Goal: Task Accomplishment & Management: Use online tool/utility

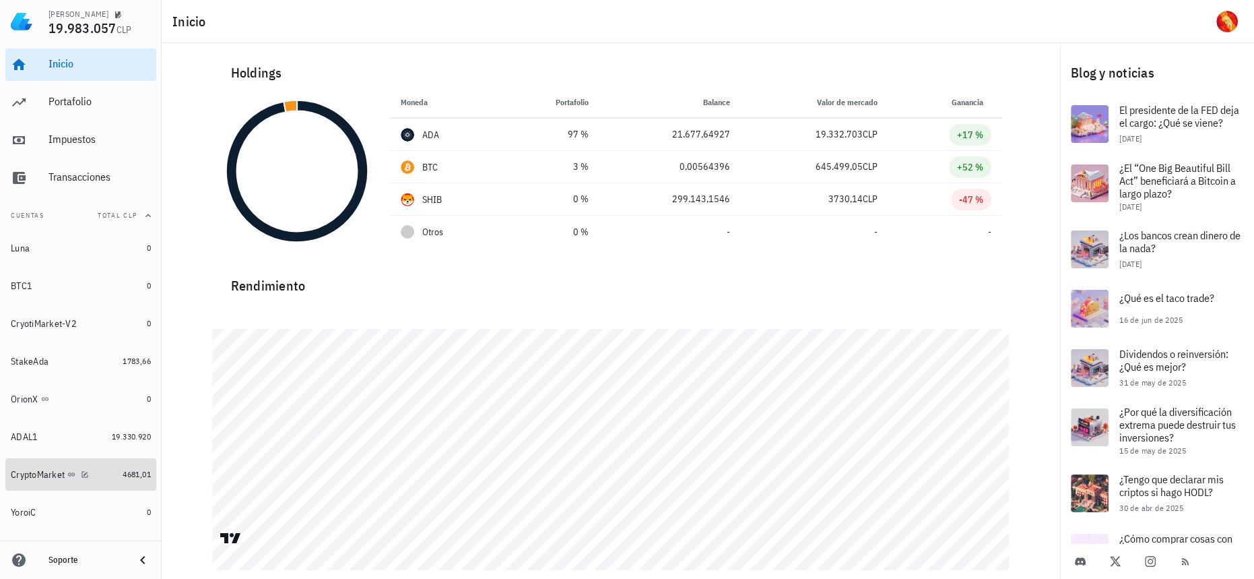
click at [121, 482] on link "CryptoMarket 4681,01" at bounding box center [80, 474] width 151 height 32
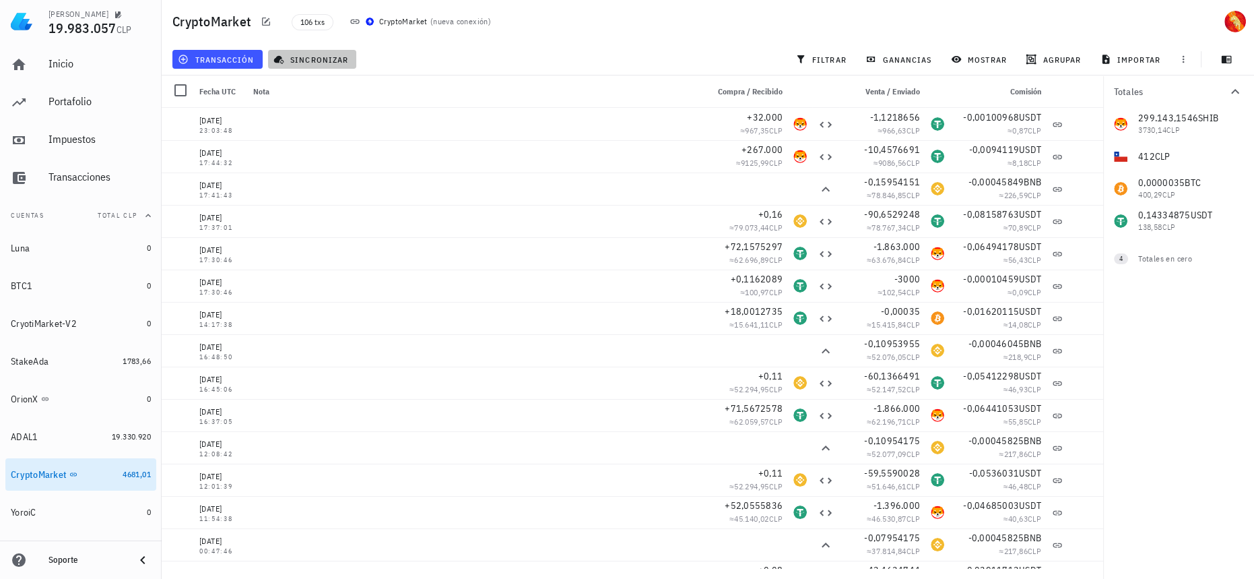
click at [280, 59] on icon "button" at bounding box center [279, 60] width 10 height 9
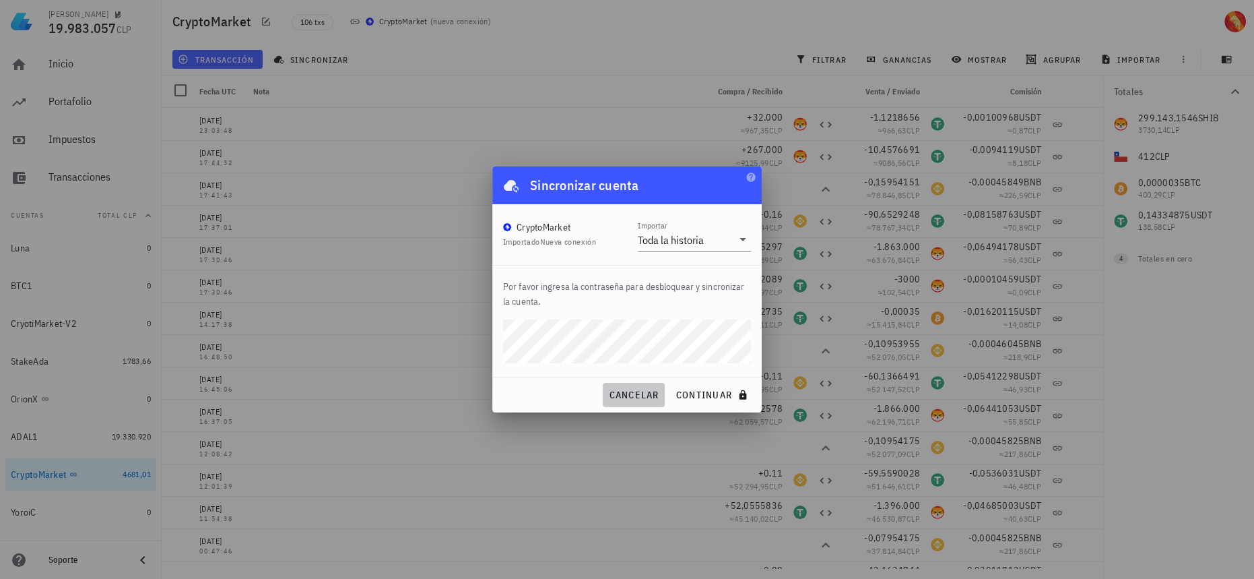
click at [622, 395] on span "cancelar" at bounding box center [633, 395] width 51 height 12
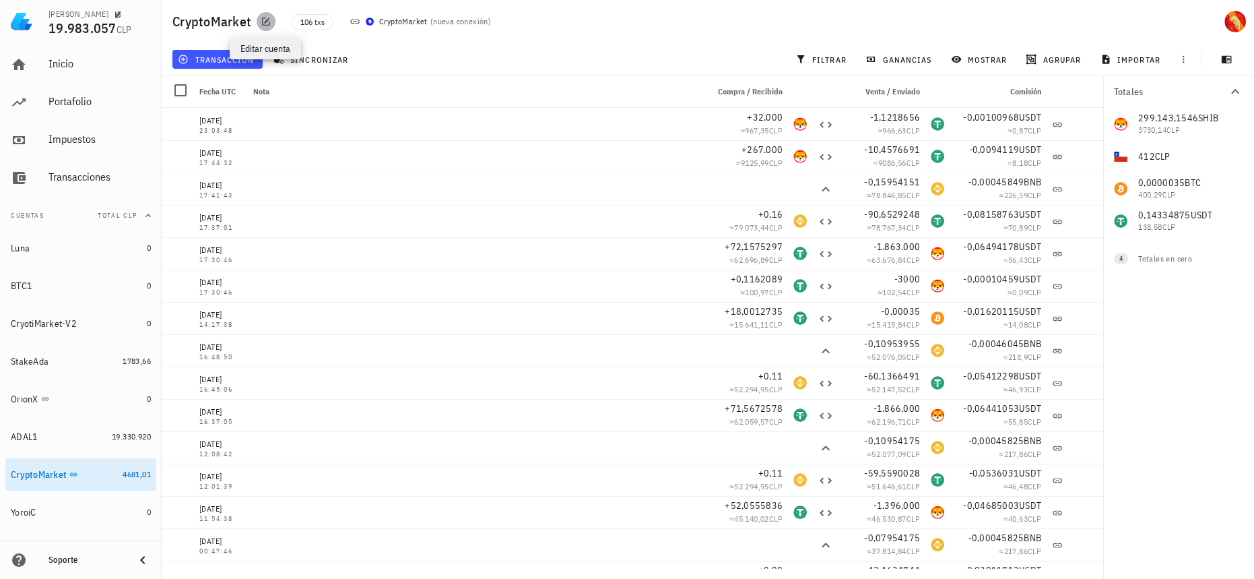
click at [266, 21] on icon "button" at bounding box center [266, 22] width 8 height 8
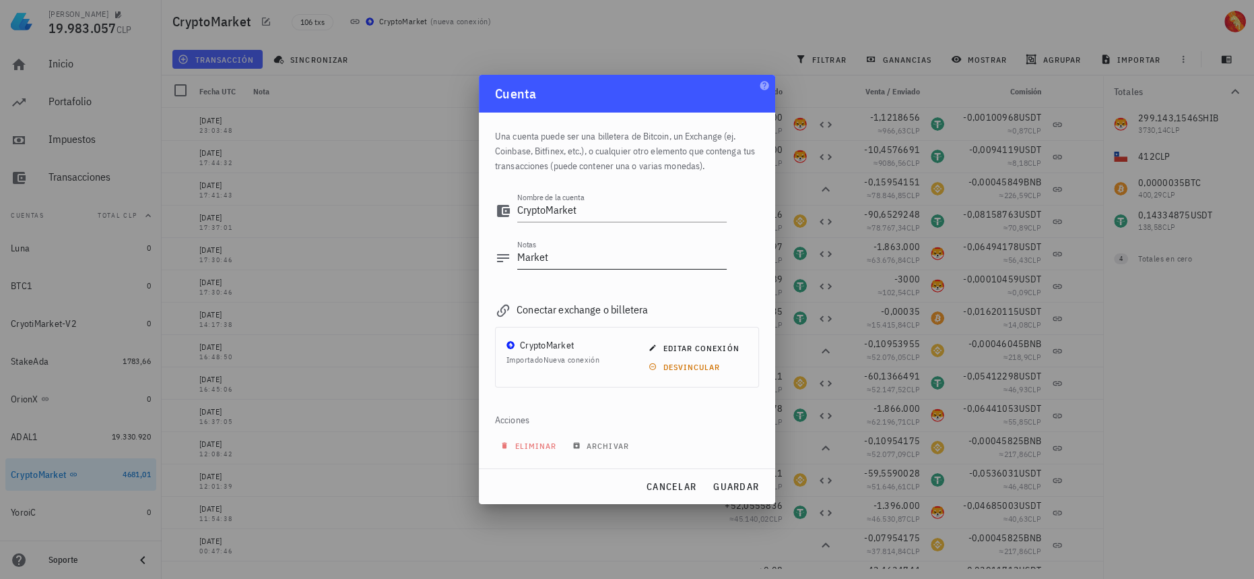
click at [627, 267] on textarea "Market" at bounding box center [621, 258] width 209 height 22
click at [704, 338] on button "editar conexión" at bounding box center [695, 347] width 104 height 19
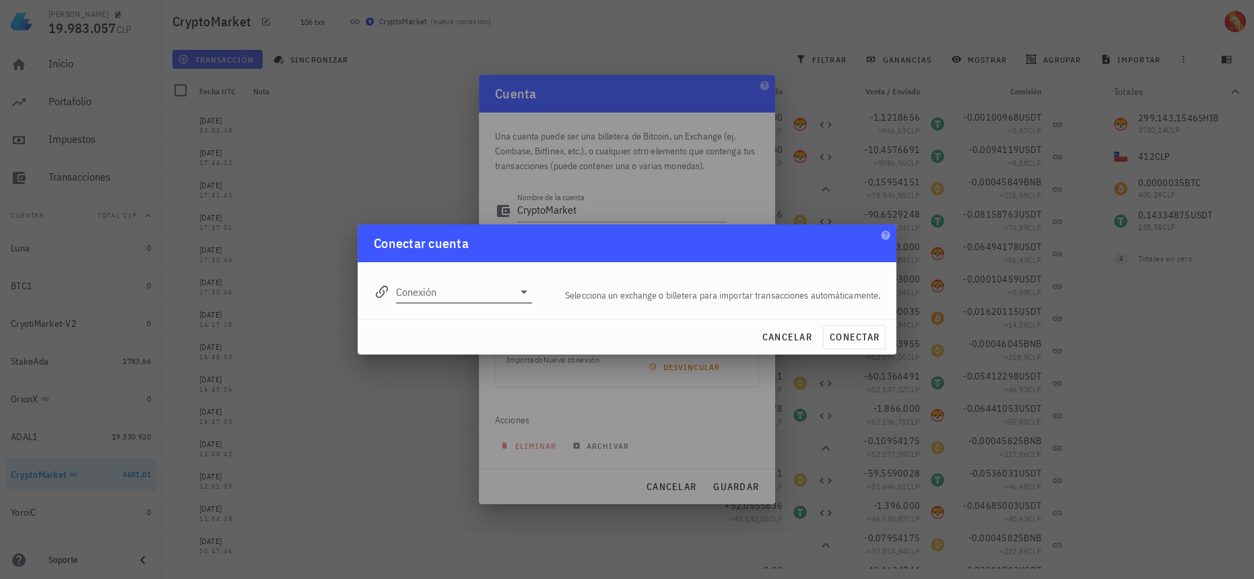
click at [449, 286] on input "Conexión" at bounding box center [454, 292] width 117 height 22
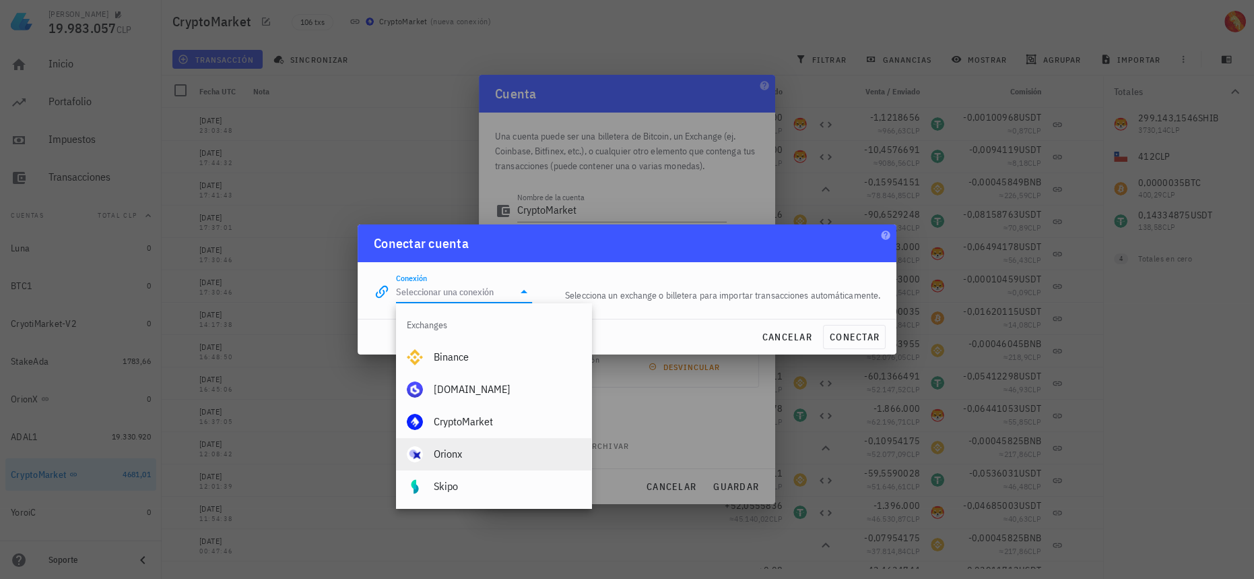
scroll to position [61, 0]
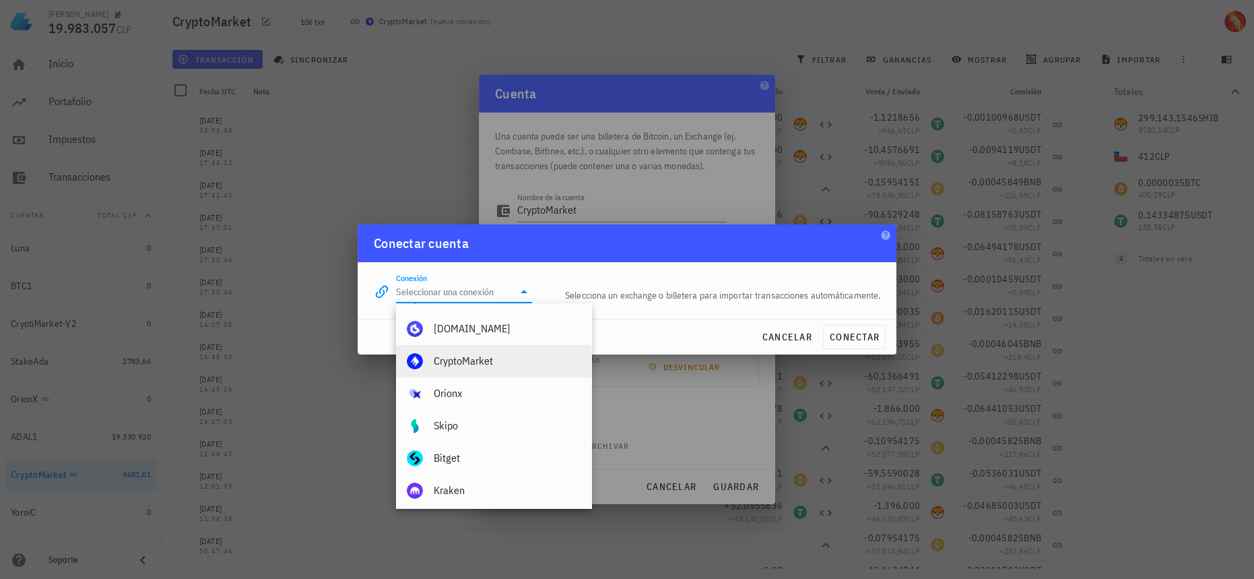
click at [470, 357] on div "CryptoMarket" at bounding box center [507, 360] width 147 height 13
type input "CryptoMarket"
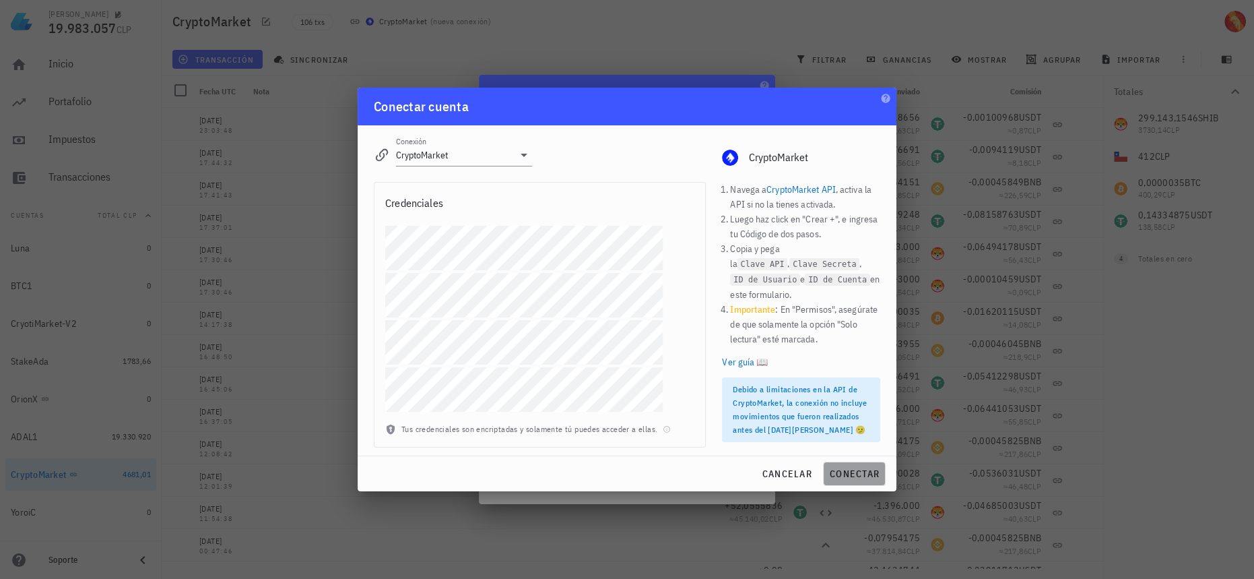
click at [863, 470] on span "conectar" at bounding box center [854, 473] width 51 height 12
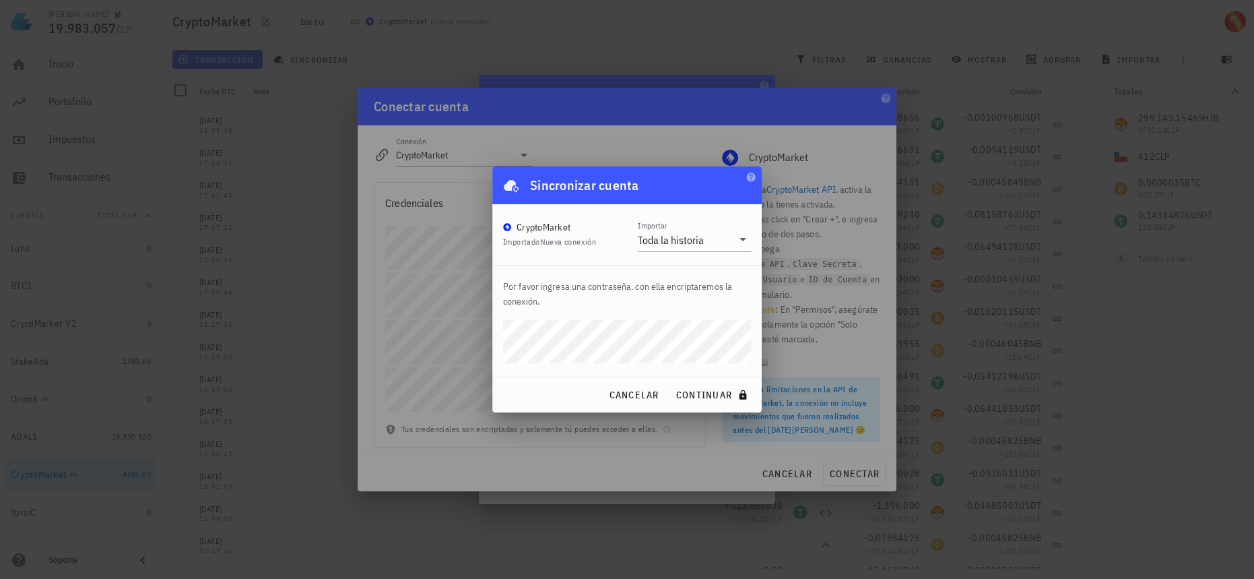
click at [670, 383] on button "continuar" at bounding box center [713, 395] width 86 height 24
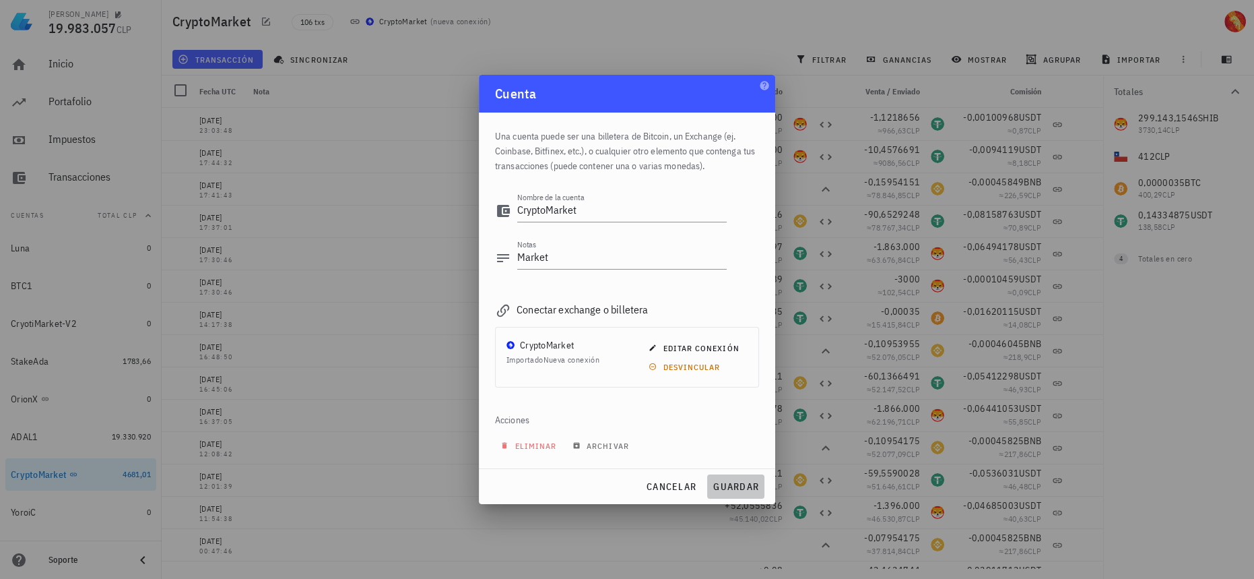
click at [739, 488] on span "guardar" at bounding box center [736, 486] width 46 height 12
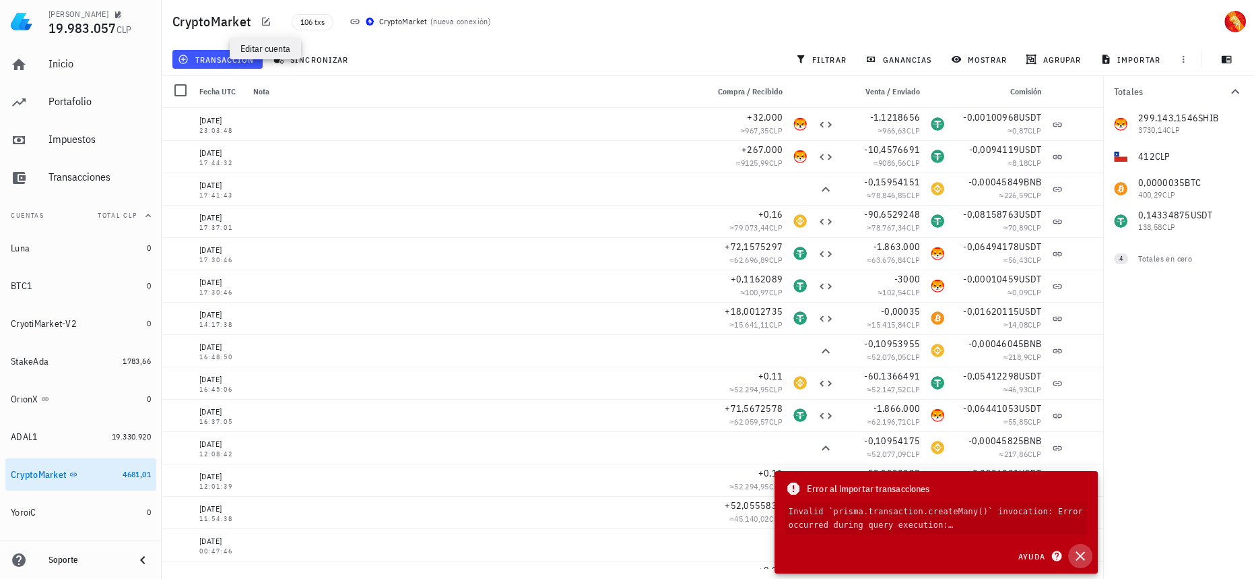
click at [1087, 556] on icon "button" at bounding box center [1080, 556] width 16 height 16
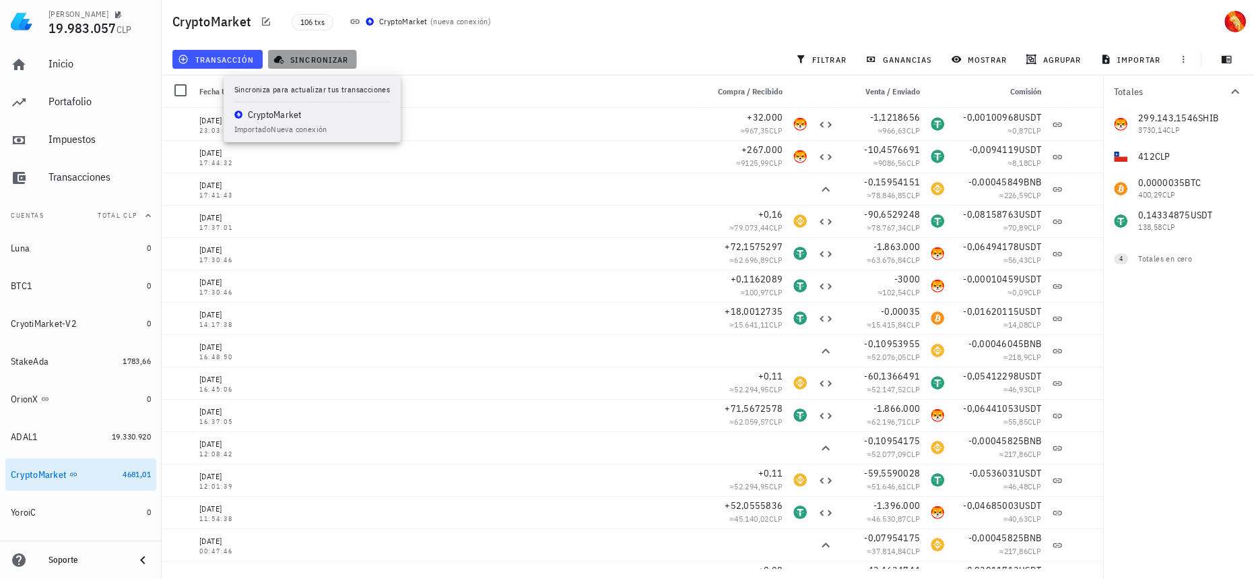
click at [314, 63] on span "sincronizar" at bounding box center [312, 59] width 72 height 11
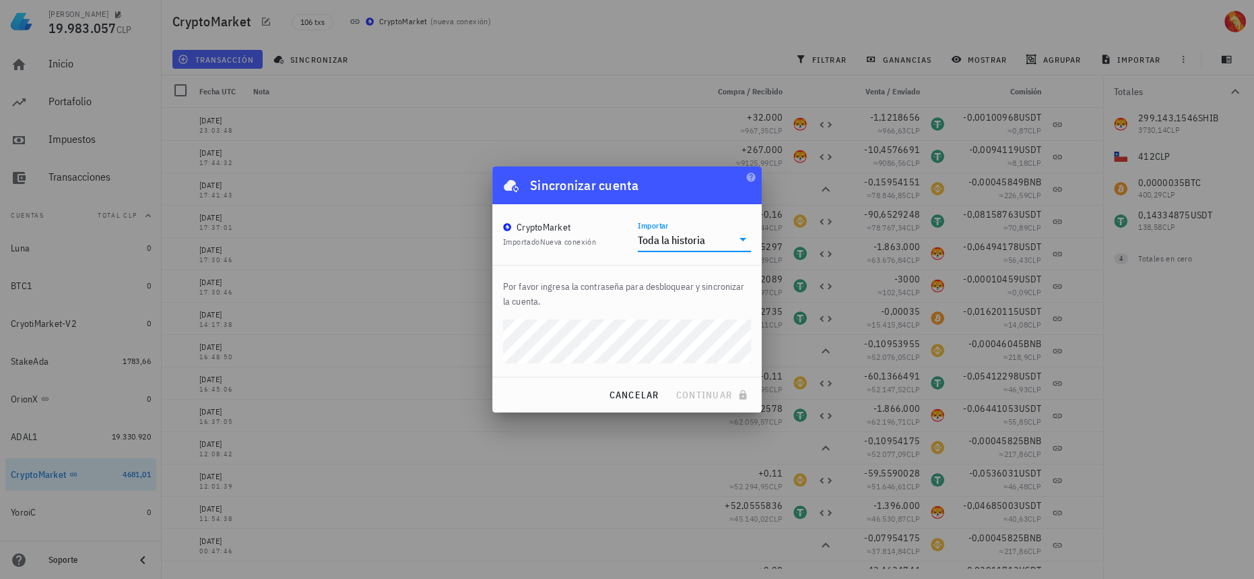
click at [711, 241] on input "Importar" at bounding box center [720, 240] width 24 height 22
click at [706, 282] on div "Intervalo de tiempo" at bounding box center [695, 281] width 92 height 13
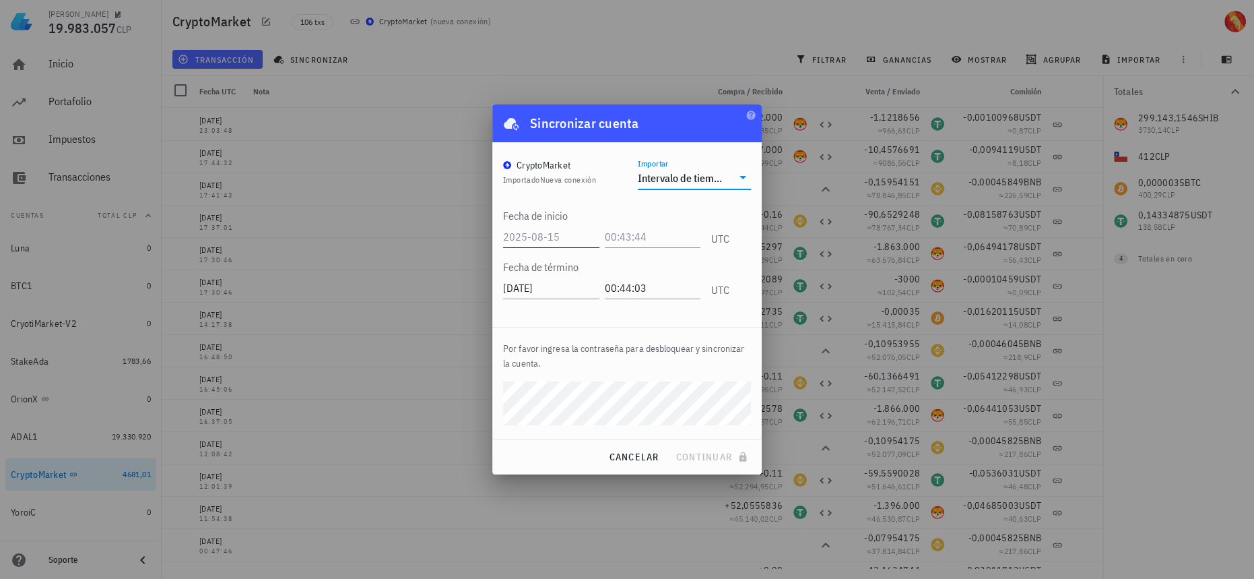
click at [571, 233] on input "text" at bounding box center [551, 237] width 96 height 22
click at [600, 234] on input "[DATE]" at bounding box center [552, 237] width 99 height 22
type input "[DATE]"
click at [609, 236] on input "text" at bounding box center [653, 237] width 93 height 22
type input "12:12:12"
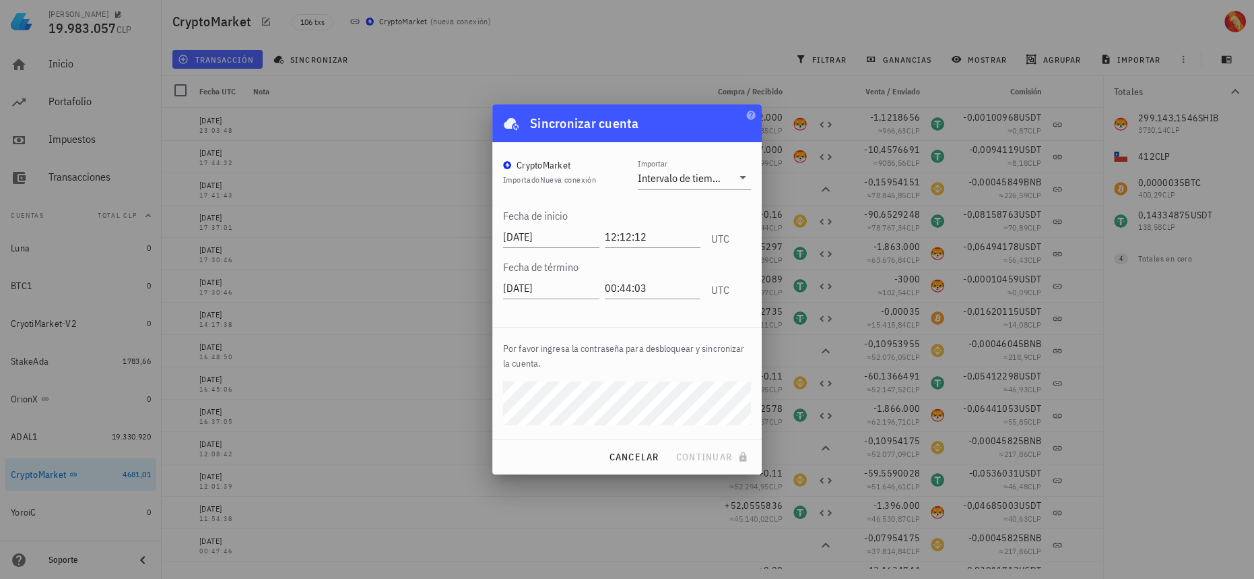
click at [673, 334] on div "Por favor ingresa la contraseña para desbloquear y sincronizar la cuenta." at bounding box center [626, 383] width 269 height 112
click at [670, 444] on button "continuar" at bounding box center [713, 456] width 86 height 24
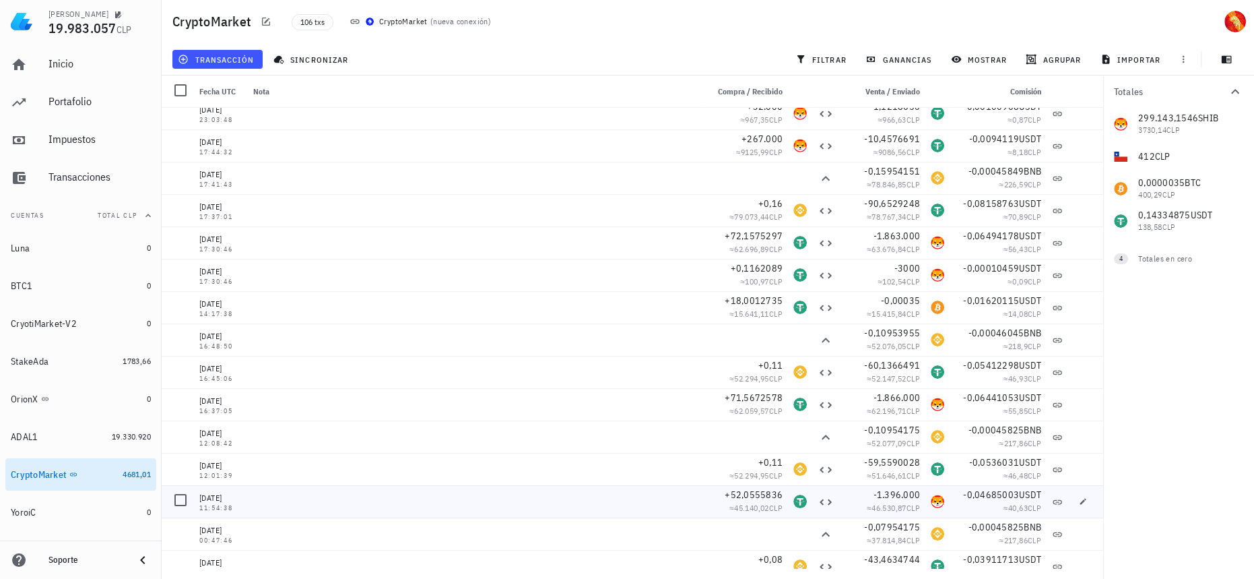
scroll to position [0, 0]
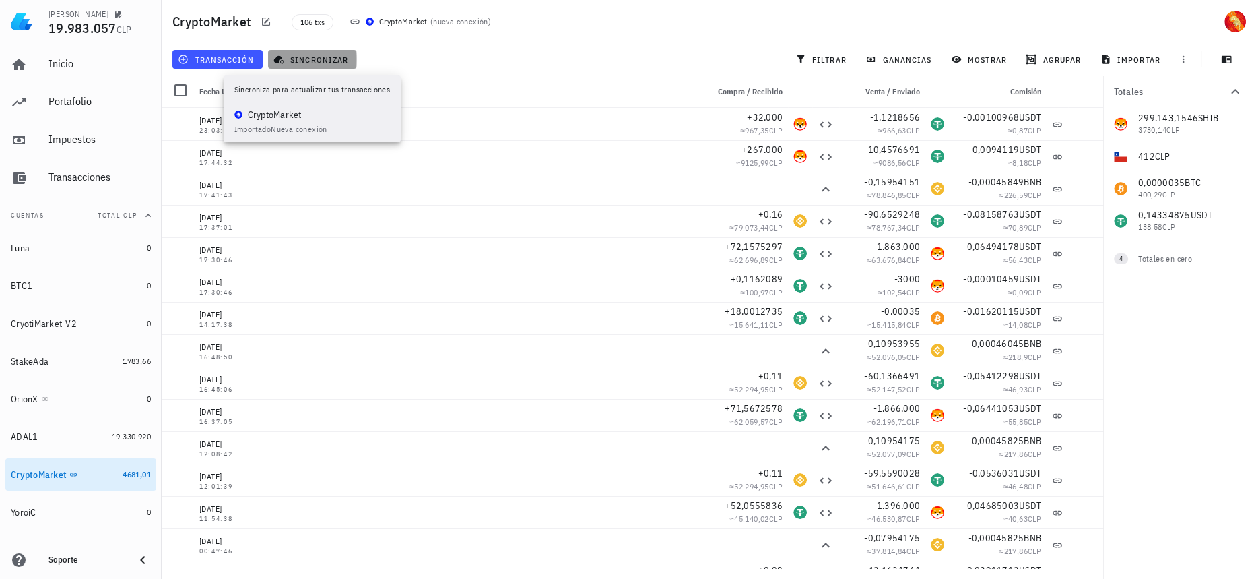
click at [323, 59] on span "sincronizar" at bounding box center [312, 59] width 72 height 11
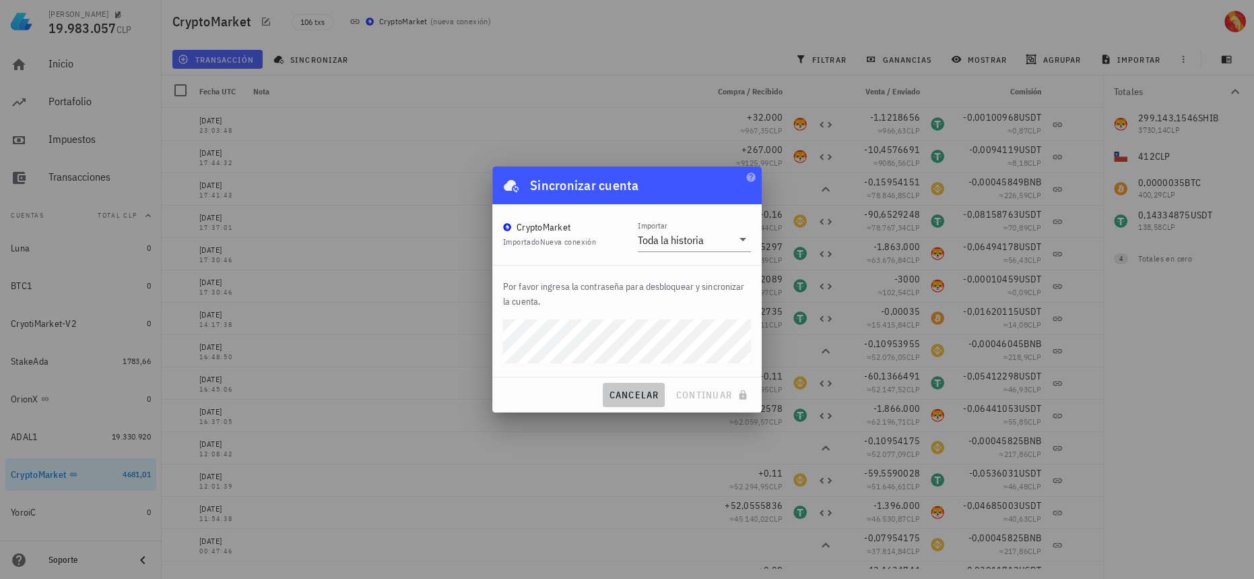
click at [657, 396] on span "cancelar" at bounding box center [633, 395] width 51 height 12
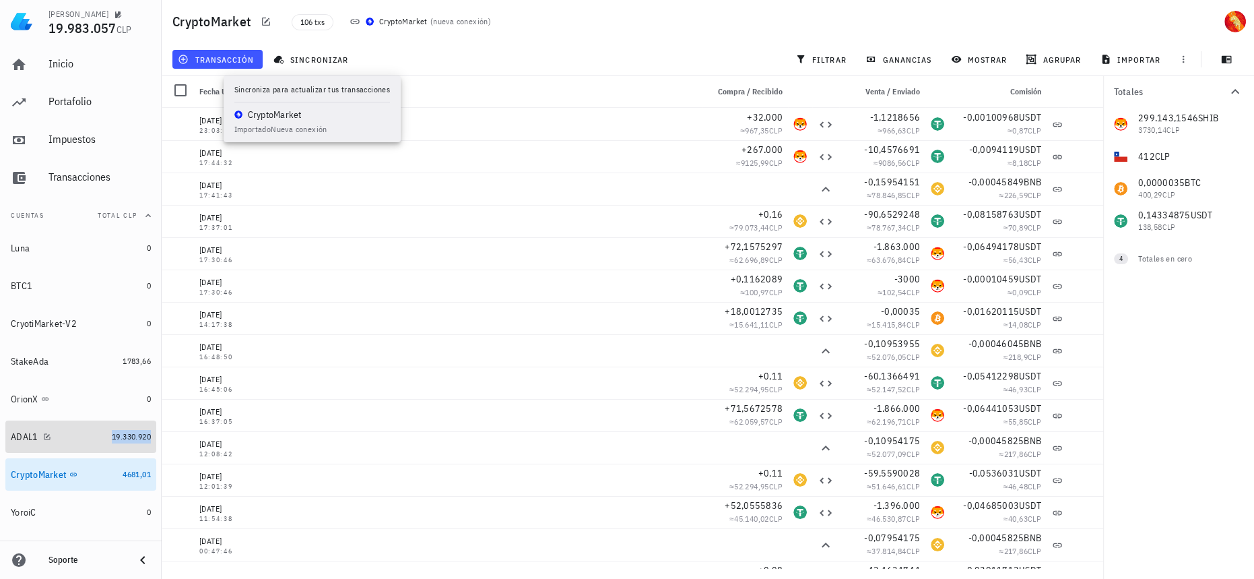
click at [119, 436] on span "19.330.920" at bounding box center [131, 436] width 39 height 10
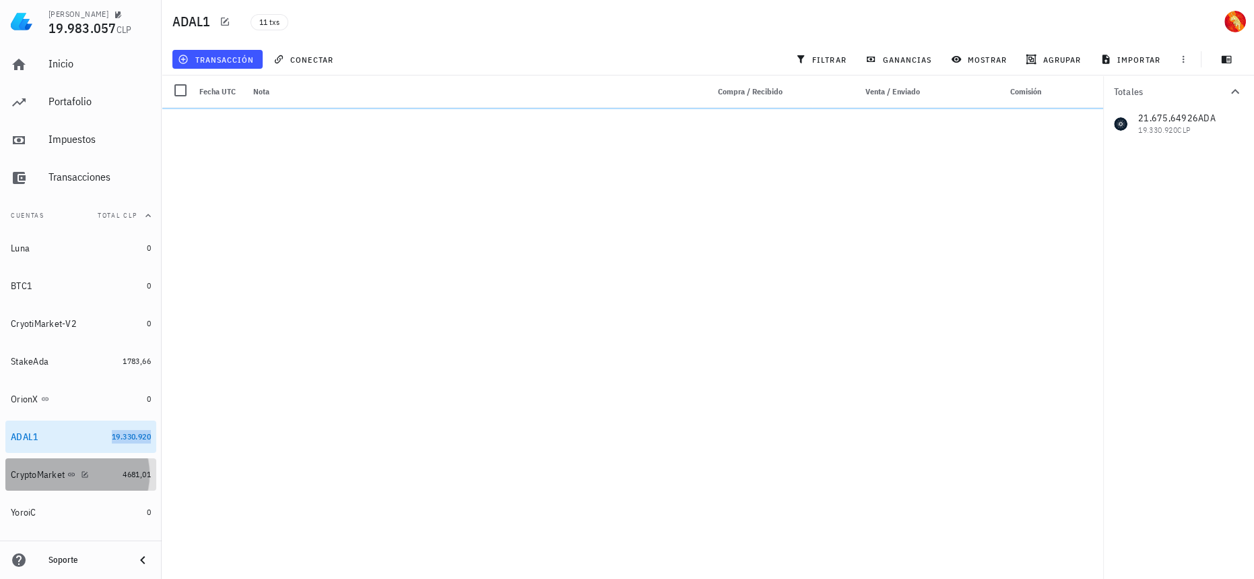
click at [126, 465] on link "CryptoMarket 4681,01" at bounding box center [80, 474] width 151 height 32
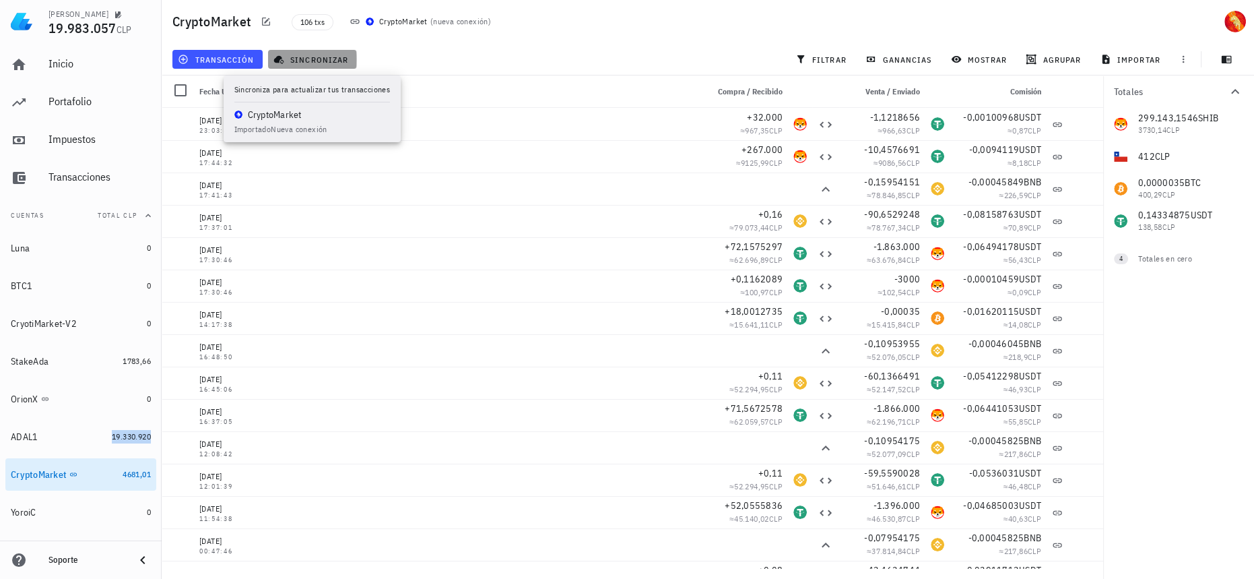
click at [325, 64] on span "sincronizar" at bounding box center [312, 59] width 72 height 11
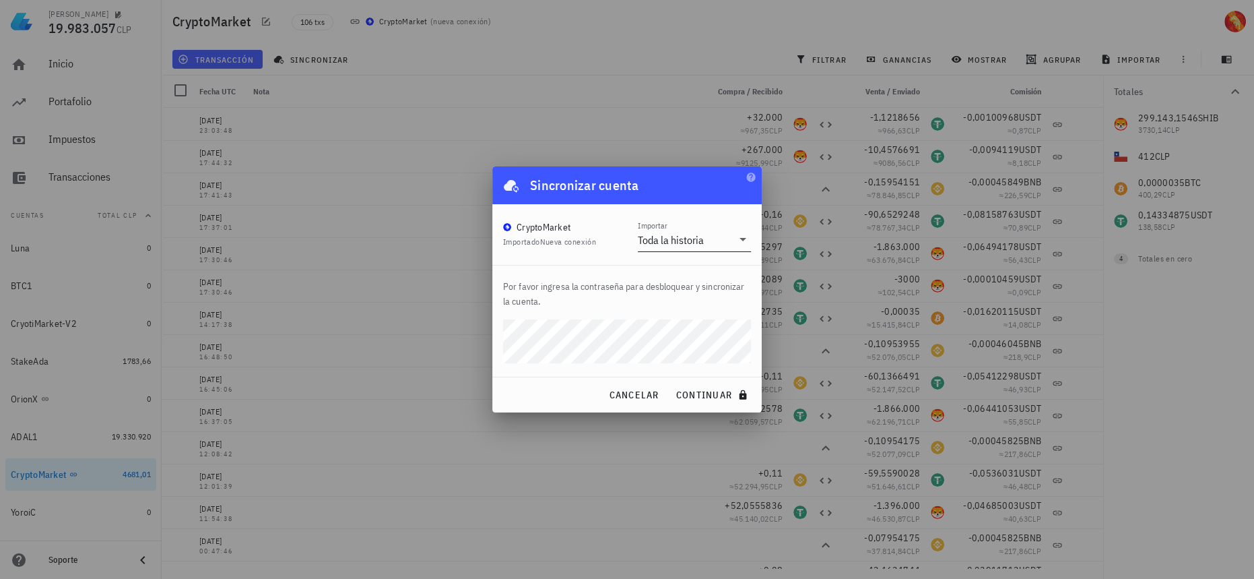
click at [698, 244] on div "Toda la historia" at bounding box center [671, 239] width 66 height 13
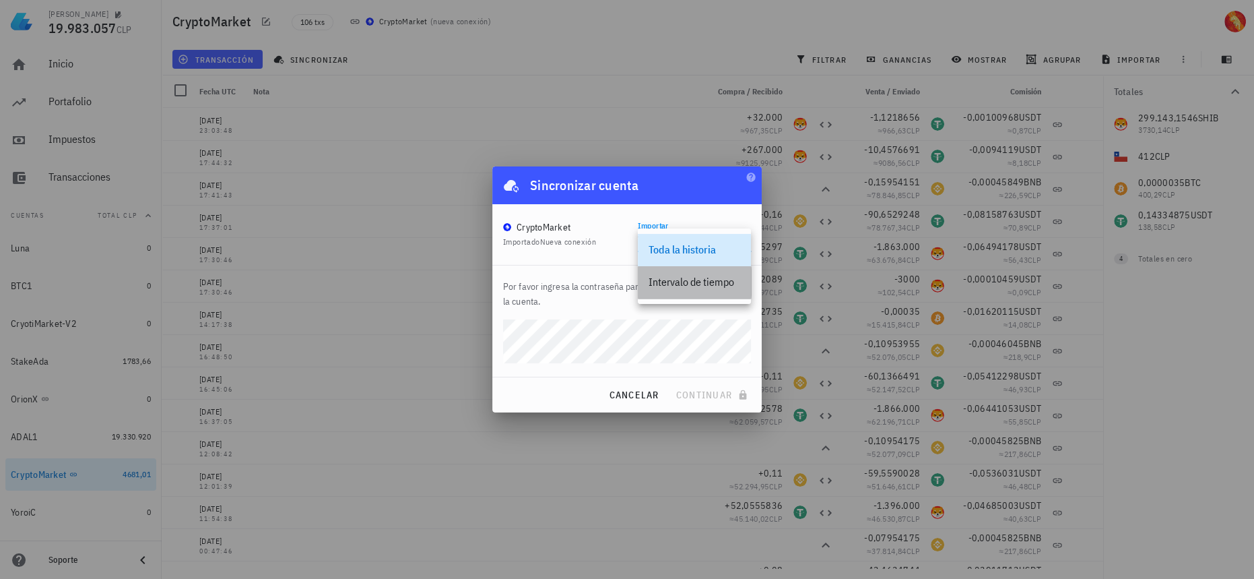
click at [708, 288] on div "Intervalo de tiempo" at bounding box center [695, 281] width 92 height 13
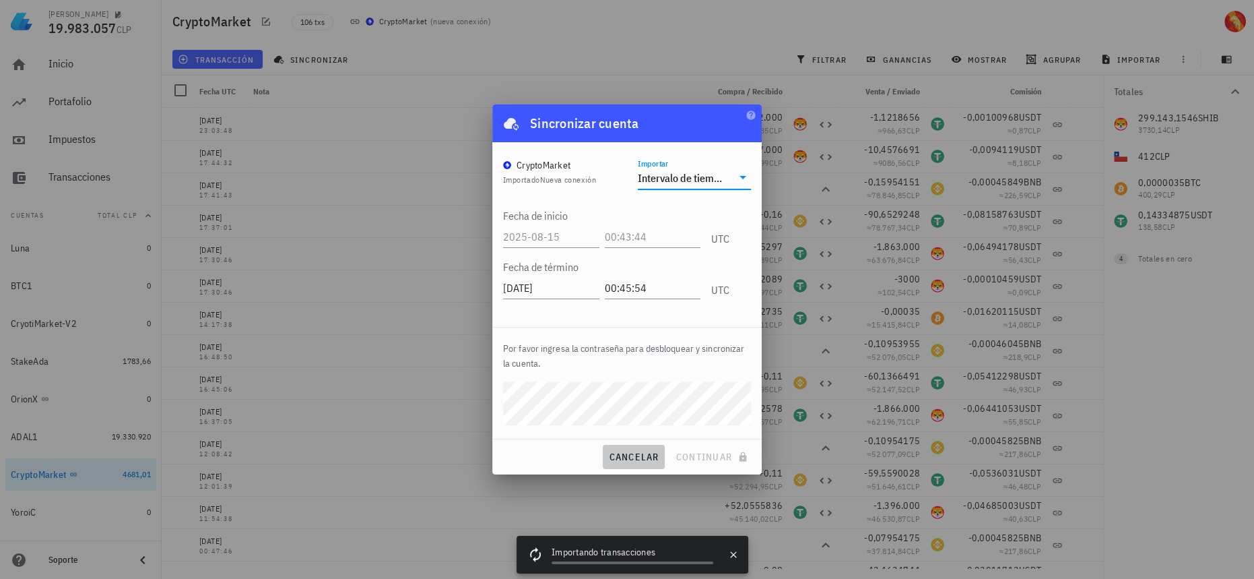
click at [635, 460] on span "cancelar" at bounding box center [633, 457] width 51 height 12
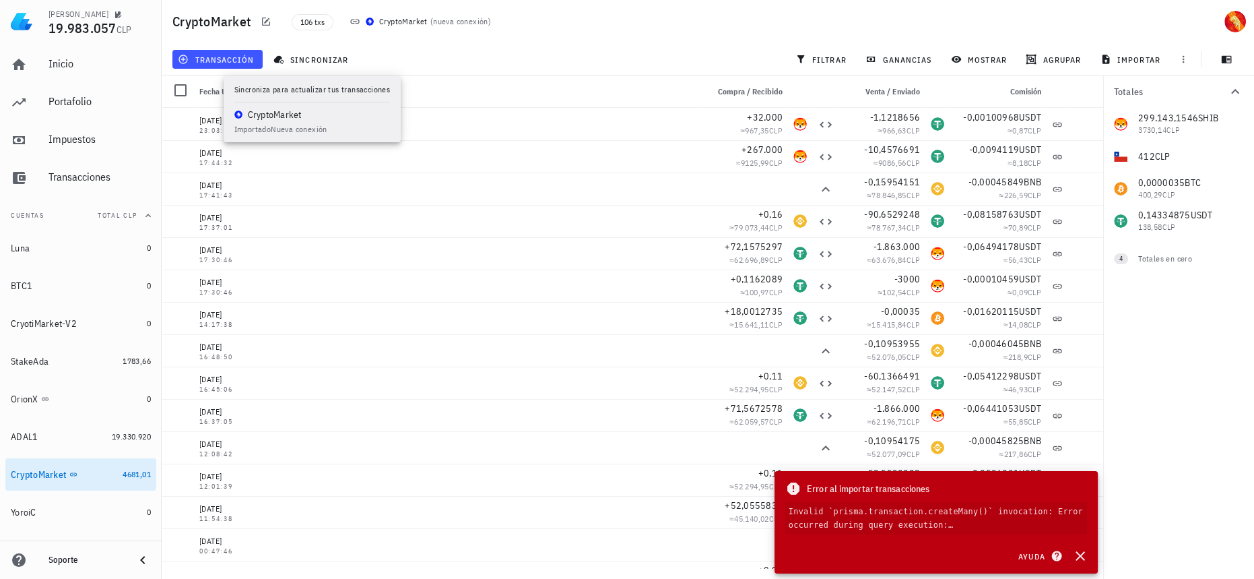
click at [1081, 526] on code "Invalid `prisma.transaction.createMany()` invocation: Error occurred during que…" at bounding box center [936, 518] width 302 height 32
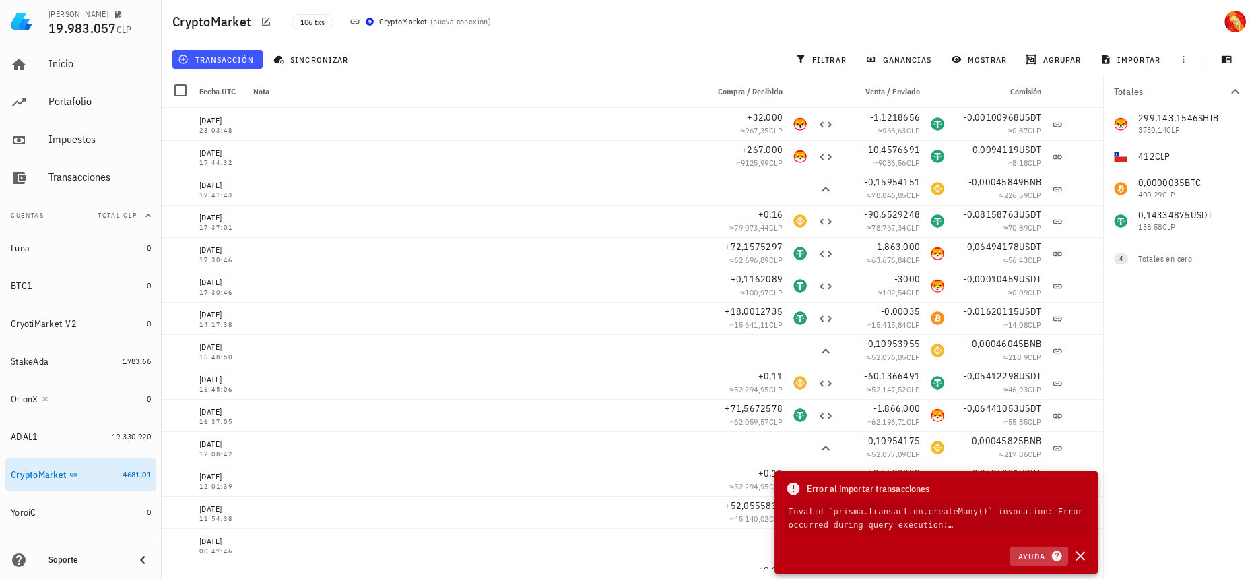
click at [1059, 558] on icon "button" at bounding box center [1056, 556] width 10 height 10
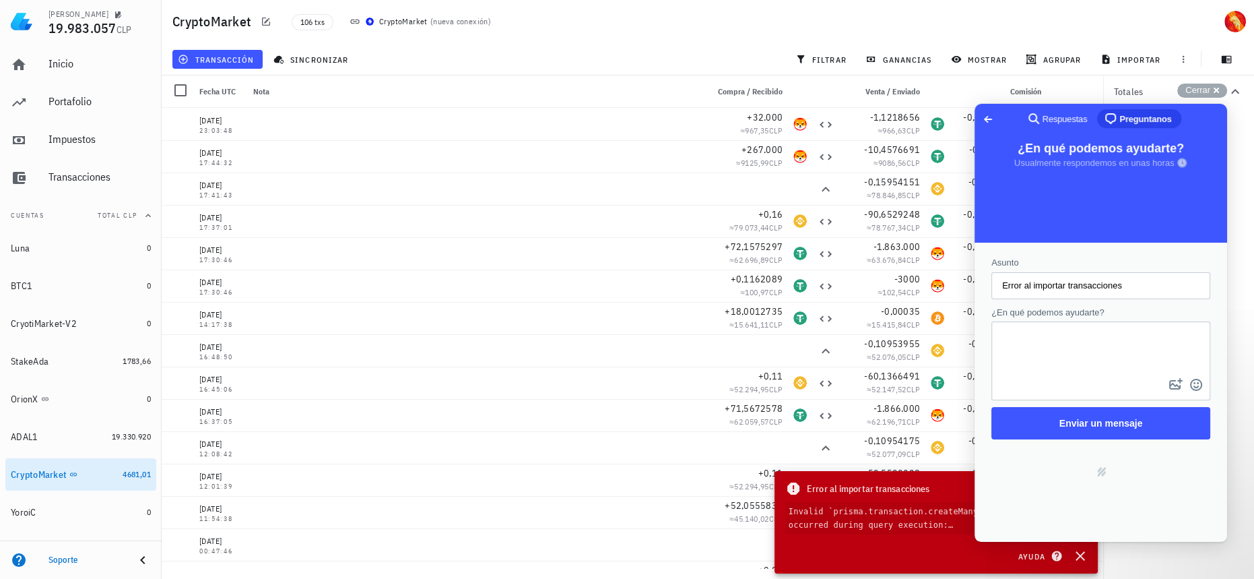
click at [940, 498] on div "Error al importar transacciones Invalid `prisma.transaction.createMany()` invoc…" at bounding box center [935, 507] width 323 height 73
click at [1220, 90] on div "Cerrar cross-small" at bounding box center [1202, 91] width 50 height 14
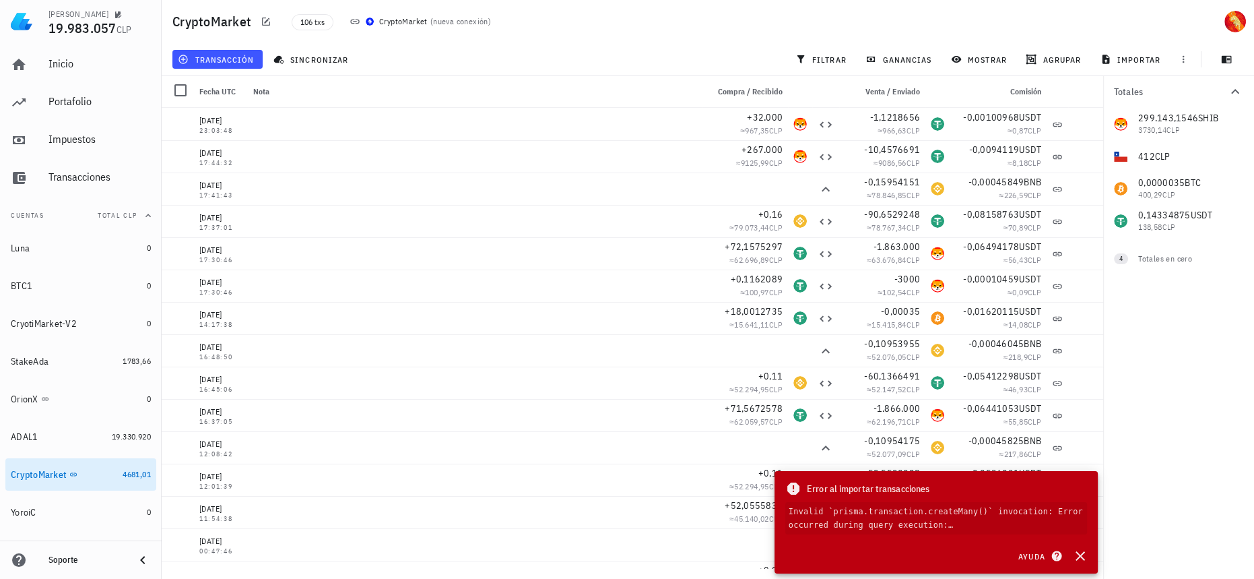
click at [1079, 527] on code "Invalid `prisma.transaction.createMany()` invocation: Error occurred during que…" at bounding box center [936, 518] width 302 height 32
click at [266, 18] on icon "button" at bounding box center [266, 21] width 11 height 11
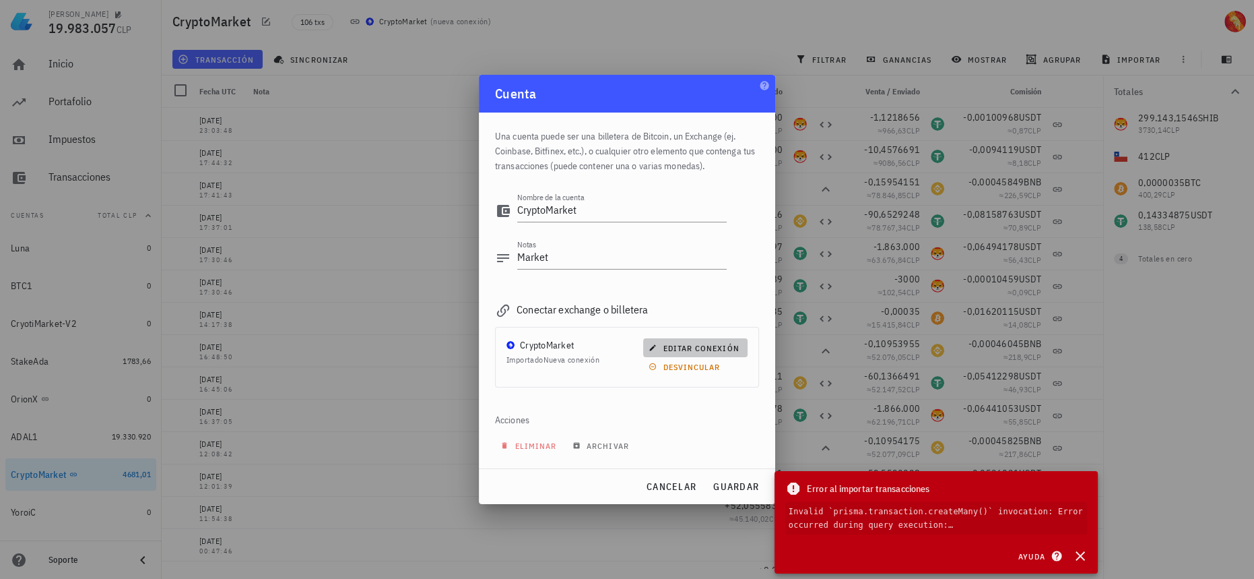
click at [690, 347] on span "editar conexión" at bounding box center [695, 348] width 88 height 10
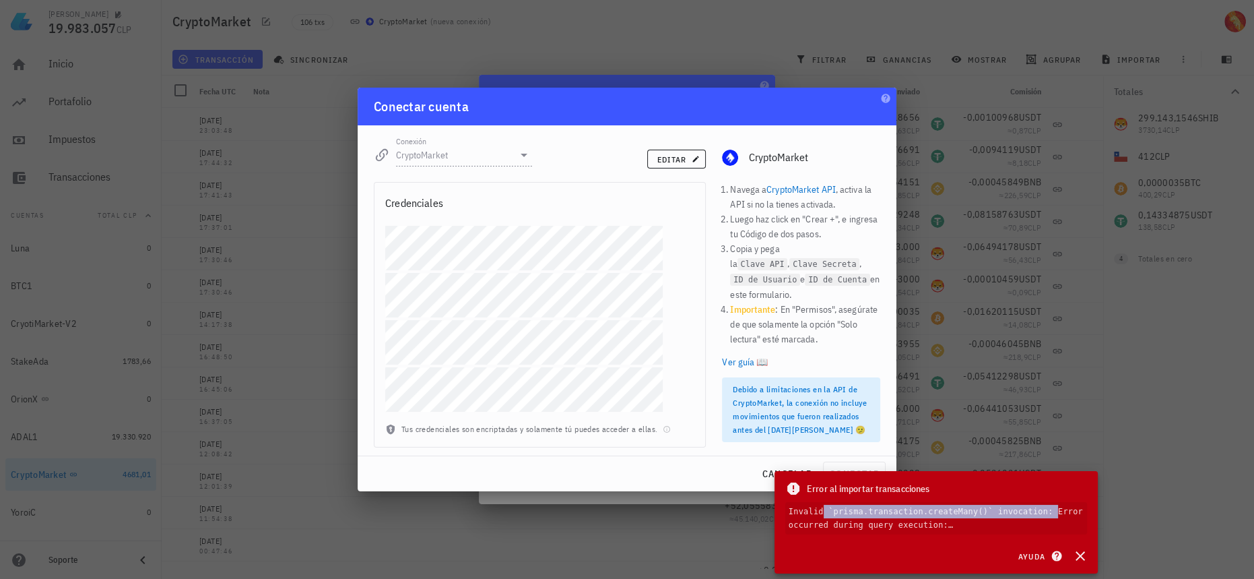
drag, startPoint x: 788, startPoint y: 508, endPoint x: 1001, endPoint y: 517, distance: 213.0
click at [1001, 517] on code "Invalid `prisma.transaction.createMany()` invocation: Error occurred during que…" at bounding box center [936, 518] width 302 height 32
click at [692, 163] on span "editar" at bounding box center [676, 159] width 41 height 10
click at [479, 272] on div at bounding box center [539, 324] width 331 height 197
click at [244, 222] on div "[PERSON_NAME] 19.983.057 CLP Inicio [GEOGRAPHIC_DATA] Impuestos [GEOGRAPHIC_DAT…" at bounding box center [627, 289] width 1254 height 579
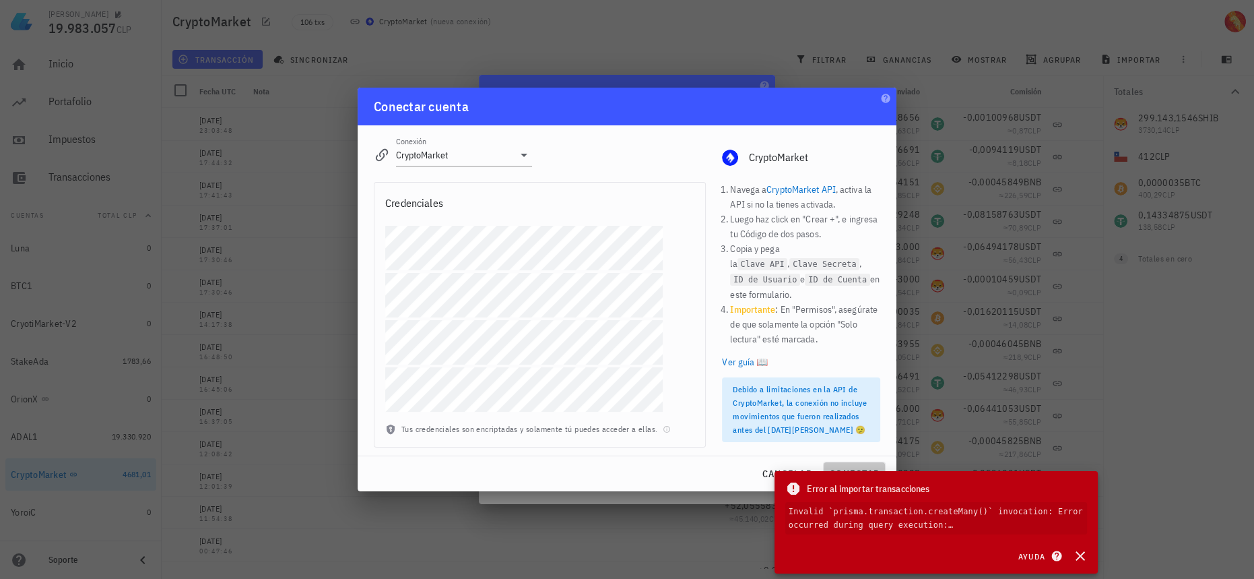
click at [870, 466] on button "conectar" at bounding box center [854, 473] width 63 height 24
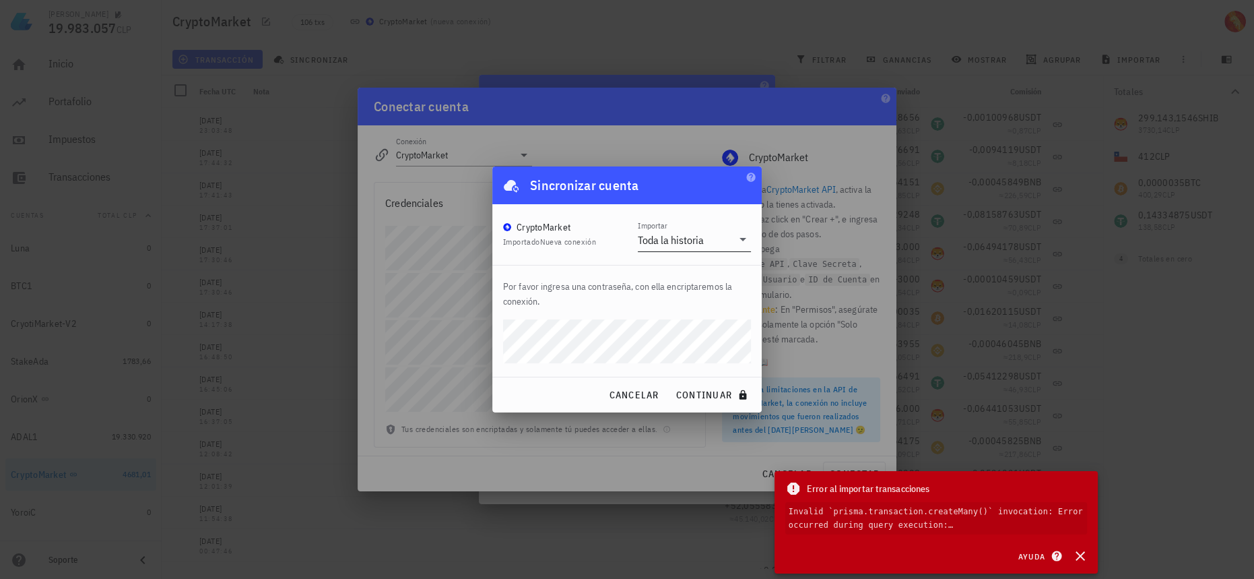
click at [704, 240] on div "Toda la historia" at bounding box center [671, 239] width 66 height 13
click at [670, 383] on button "continuar" at bounding box center [713, 395] width 86 height 24
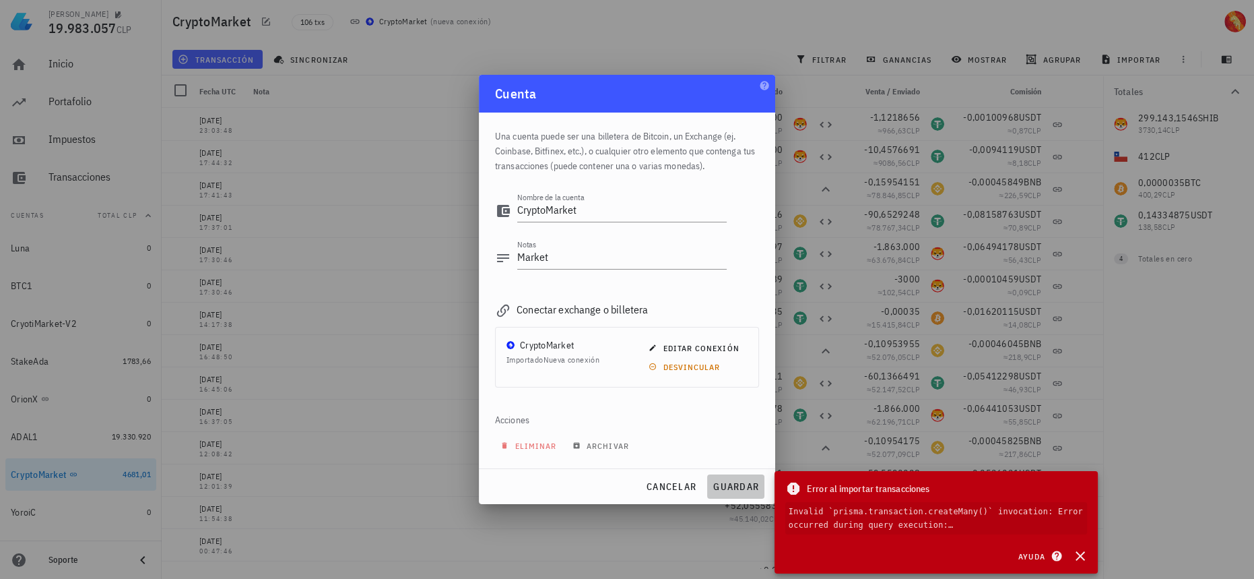
click at [735, 488] on span "guardar" at bounding box center [736, 486] width 46 height 12
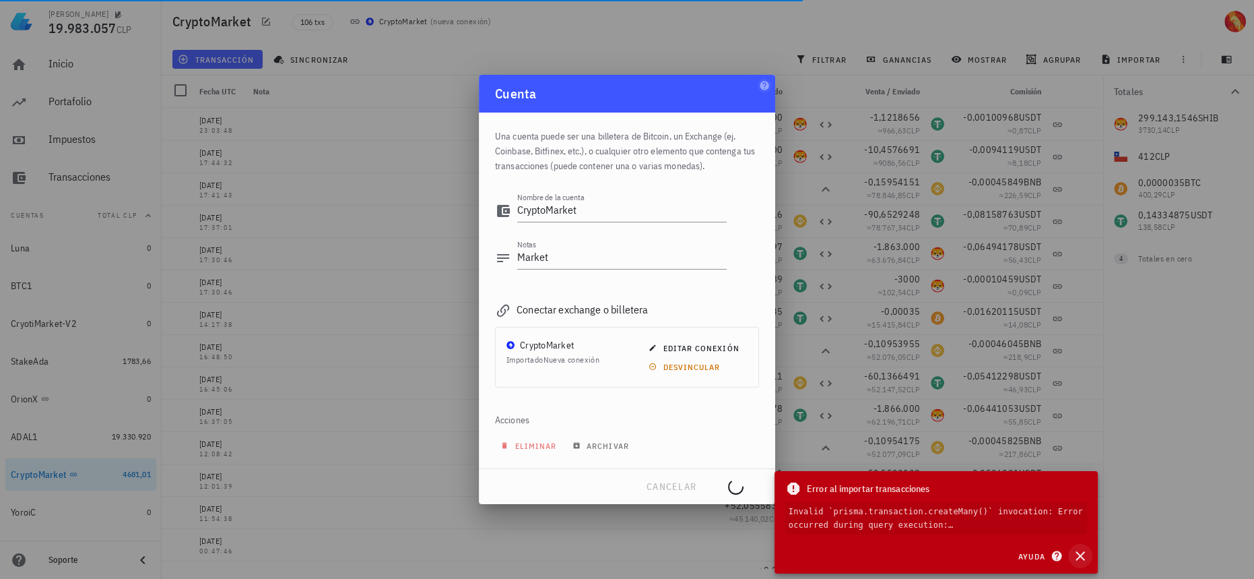
click at [1078, 554] on icon "button" at bounding box center [1080, 555] width 9 height 9
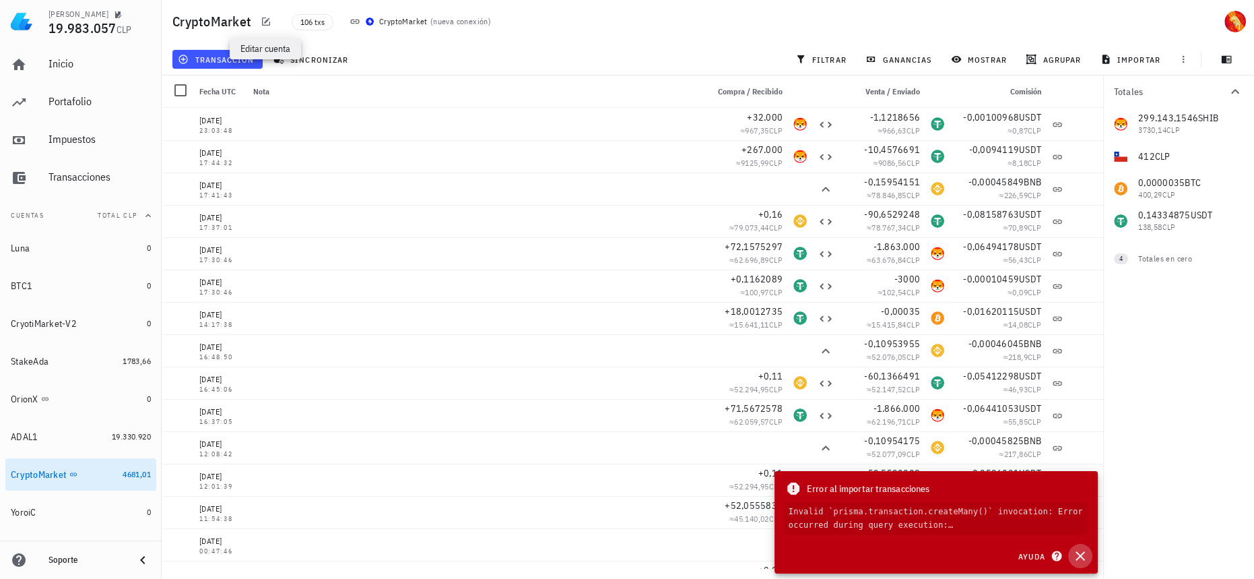
click at [1086, 554] on icon "button" at bounding box center [1080, 556] width 16 height 16
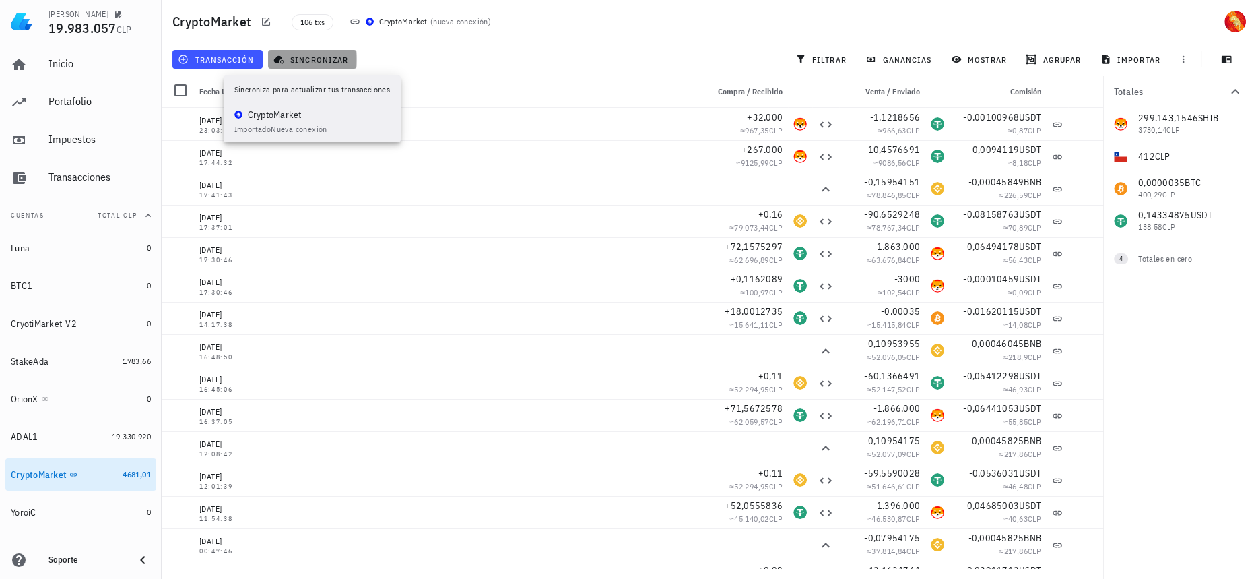
click at [331, 63] on span "sincronizar" at bounding box center [312, 59] width 72 height 11
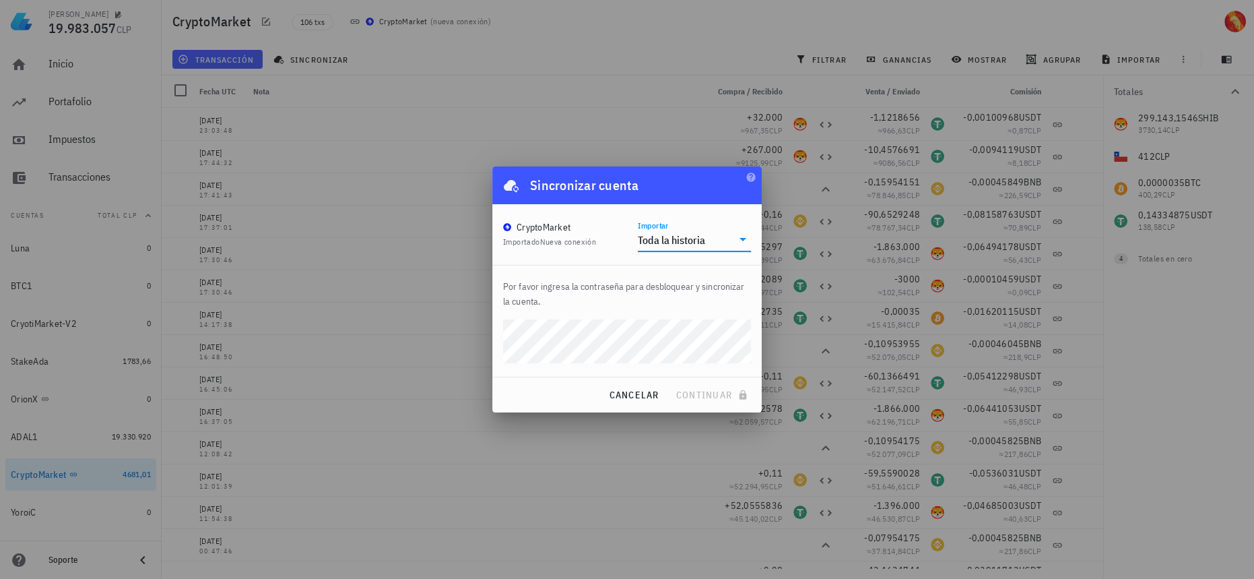
click at [728, 247] on input "Importar" at bounding box center [720, 240] width 24 height 22
click at [552, 302] on p "Por favor ingresa la contraseña para desbloquear y sincronizar la cuenta." at bounding box center [627, 294] width 248 height 30
click at [634, 396] on span "cancelar" at bounding box center [633, 395] width 51 height 12
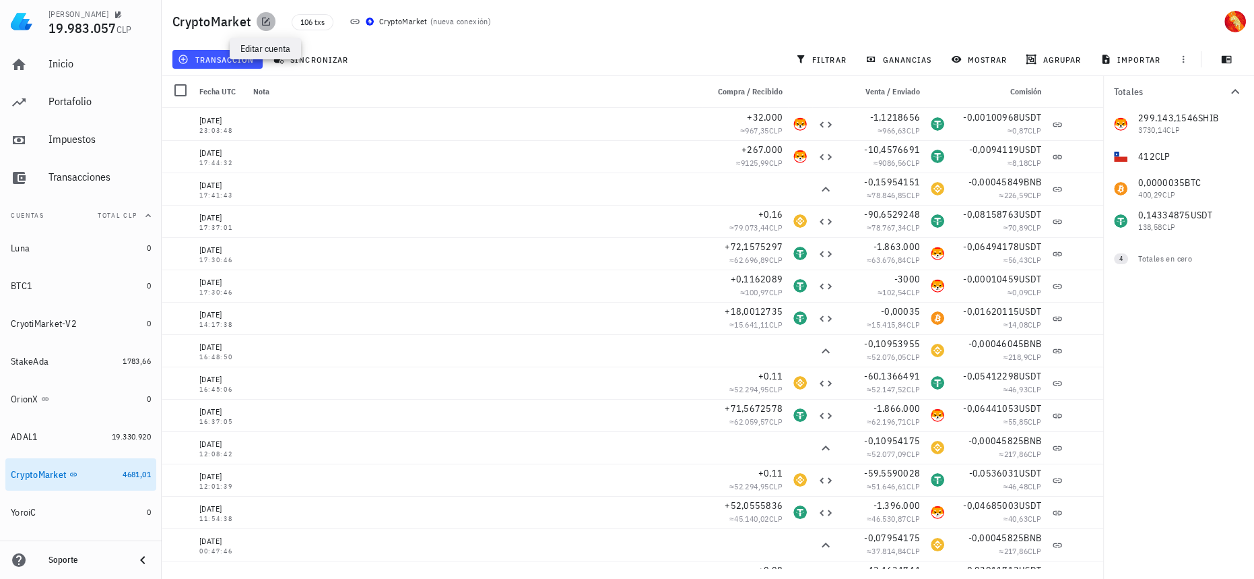
click at [267, 24] on icon "button" at bounding box center [266, 21] width 11 height 11
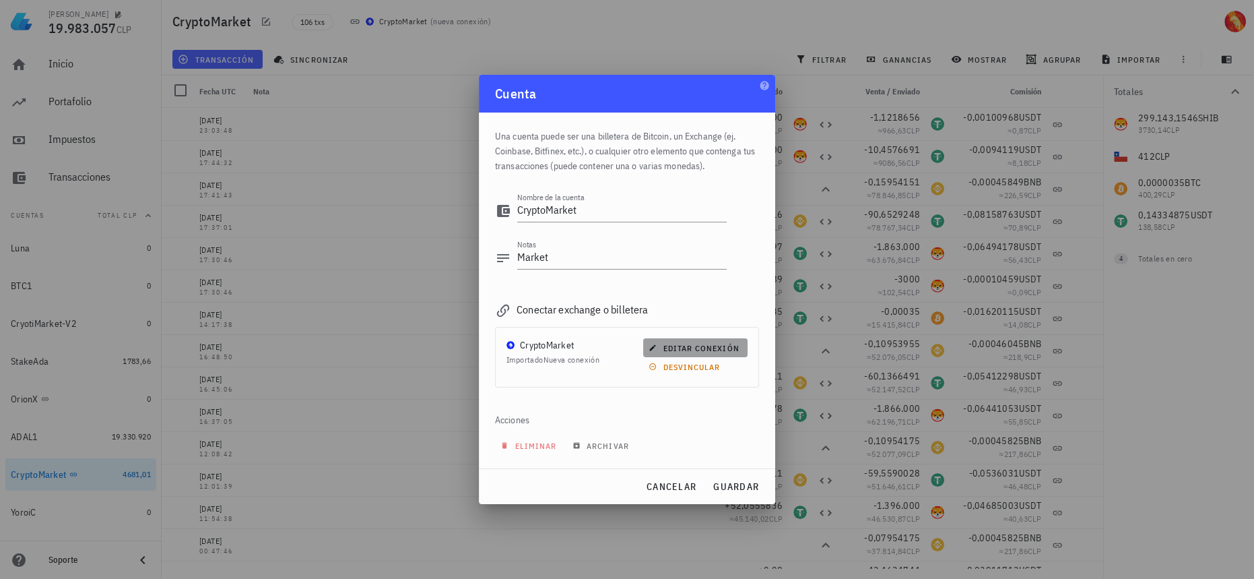
click at [701, 353] on button "editar conexión" at bounding box center [695, 347] width 104 height 19
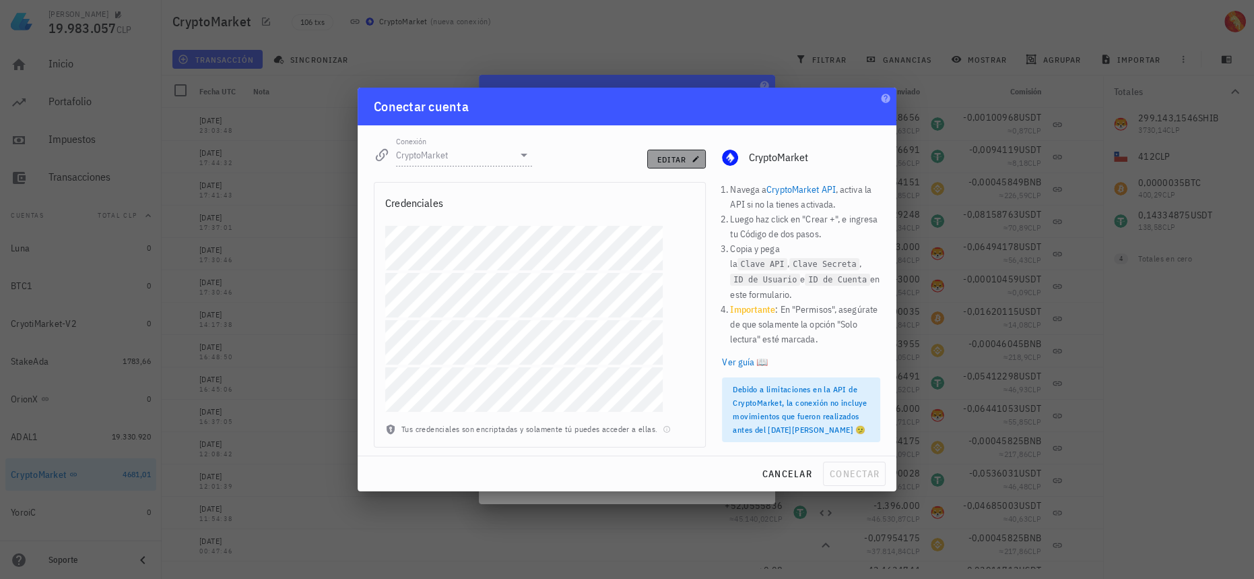
click at [683, 157] on span "editar" at bounding box center [676, 159] width 41 height 10
click at [865, 475] on span "conectar" at bounding box center [854, 473] width 51 height 12
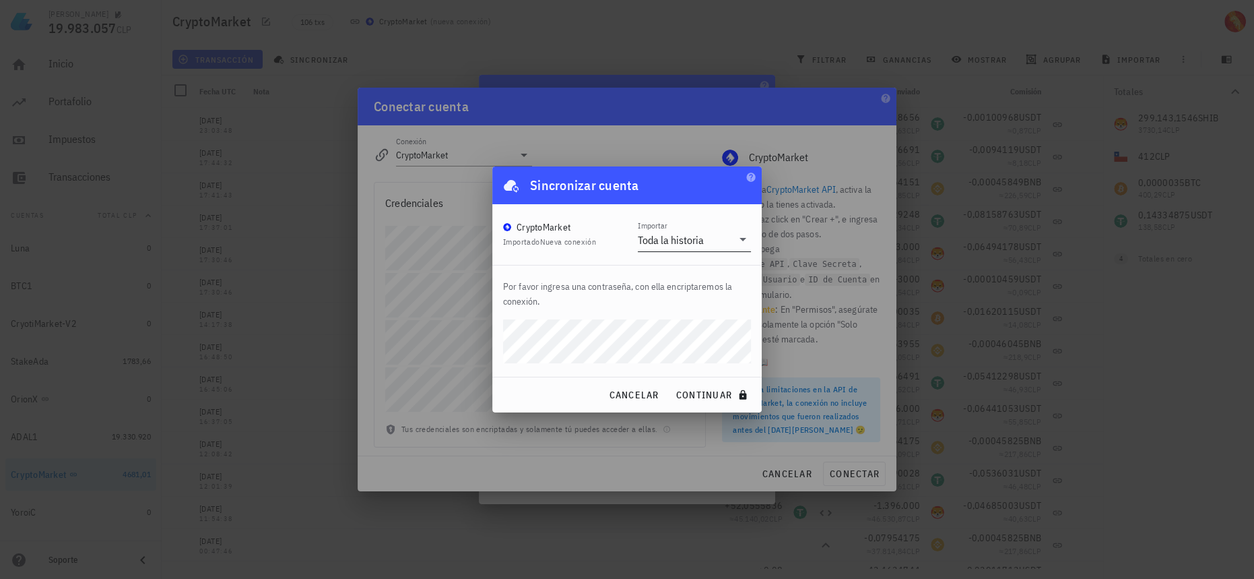
click at [717, 234] on input "Importar" at bounding box center [719, 240] width 26 height 22
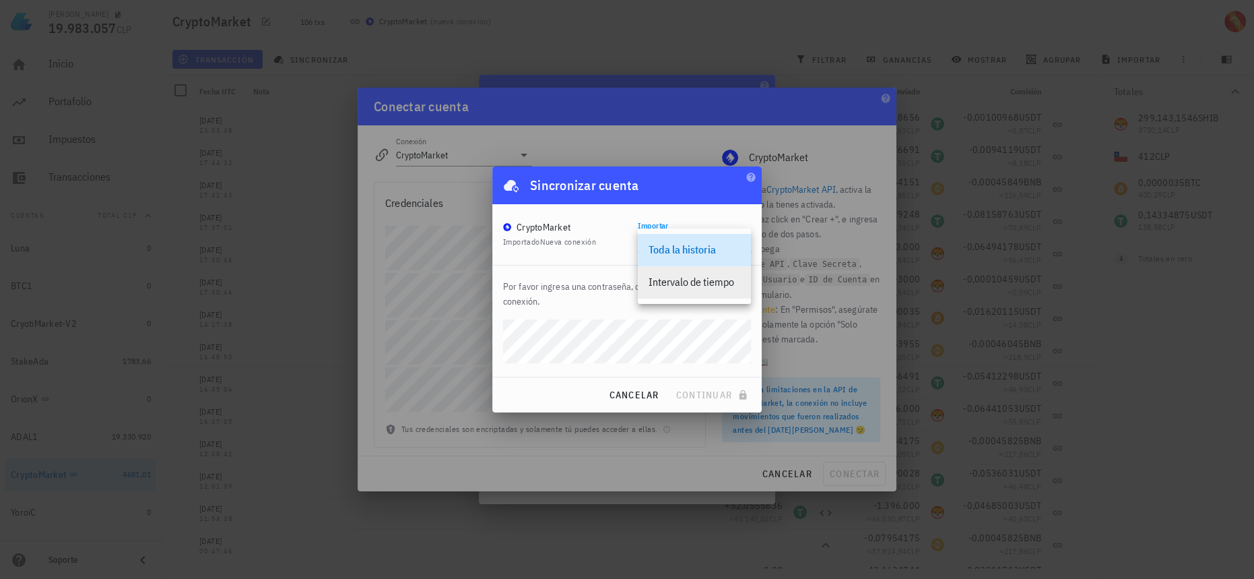
click at [688, 287] on div "Intervalo de tiempo" at bounding box center [695, 281] width 92 height 13
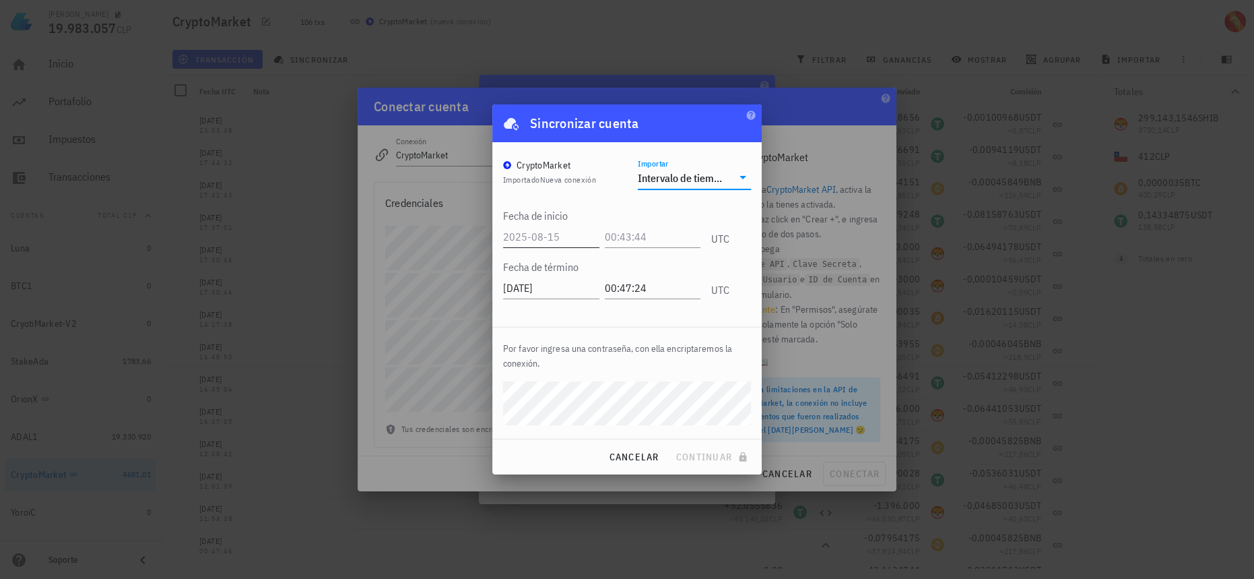
click at [561, 237] on input "text" at bounding box center [551, 237] width 96 height 22
type input "[DATE]"
click at [683, 240] on input "text" at bounding box center [653, 237] width 93 height 22
type input "12:12:12"
click at [708, 448] on button "continuar" at bounding box center [713, 456] width 86 height 24
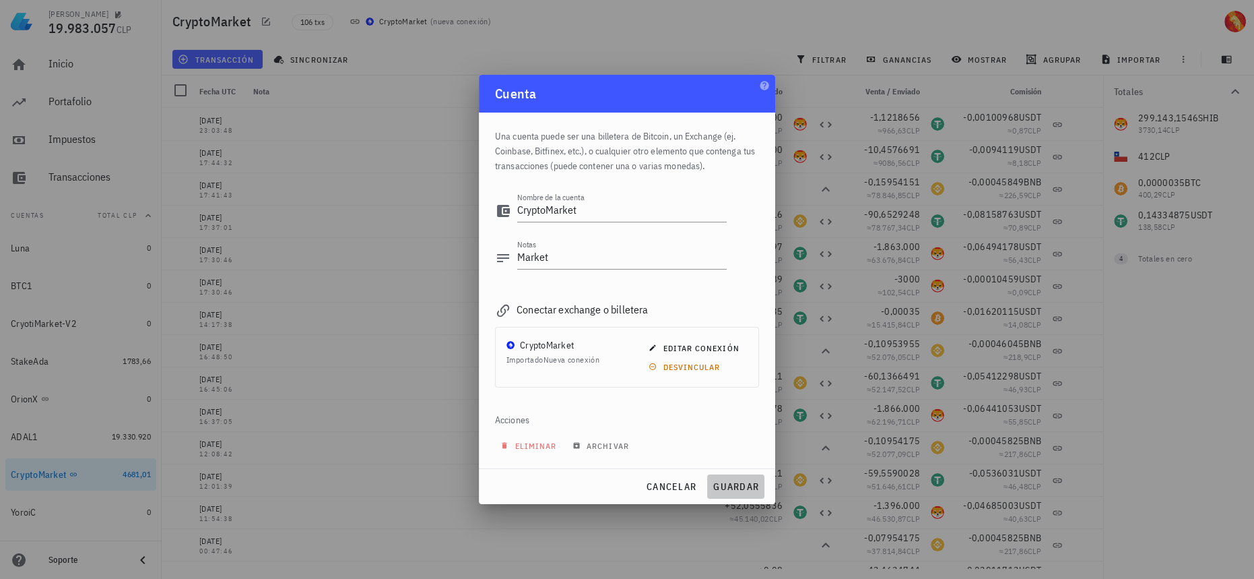
click at [730, 497] on button "guardar" at bounding box center [735, 486] width 57 height 24
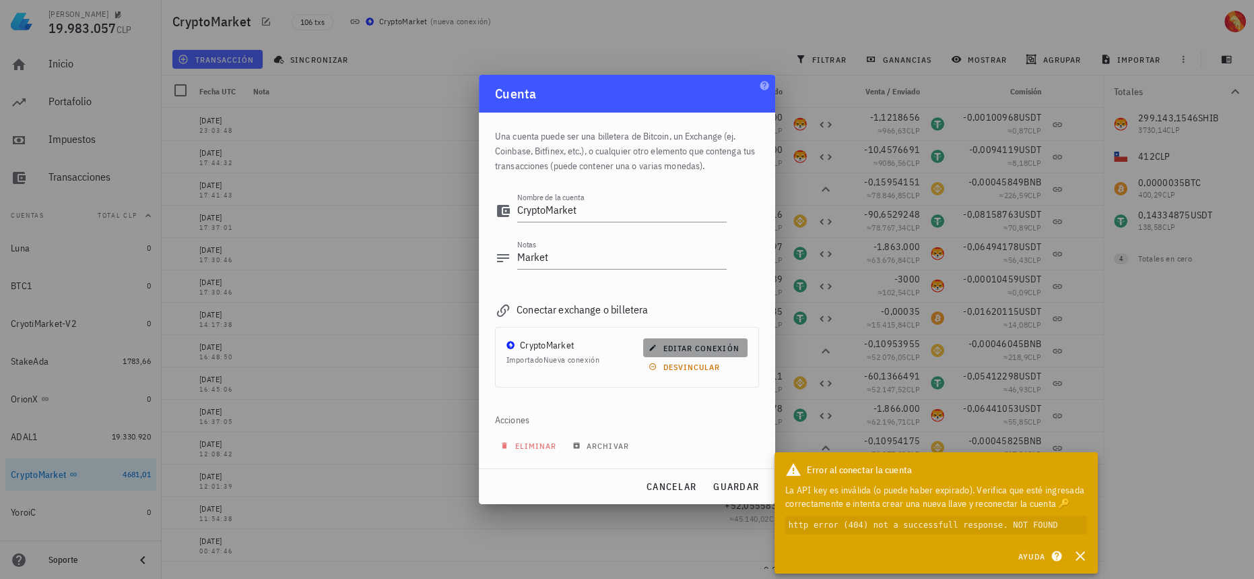
click at [703, 345] on span "editar conexión" at bounding box center [695, 348] width 88 height 10
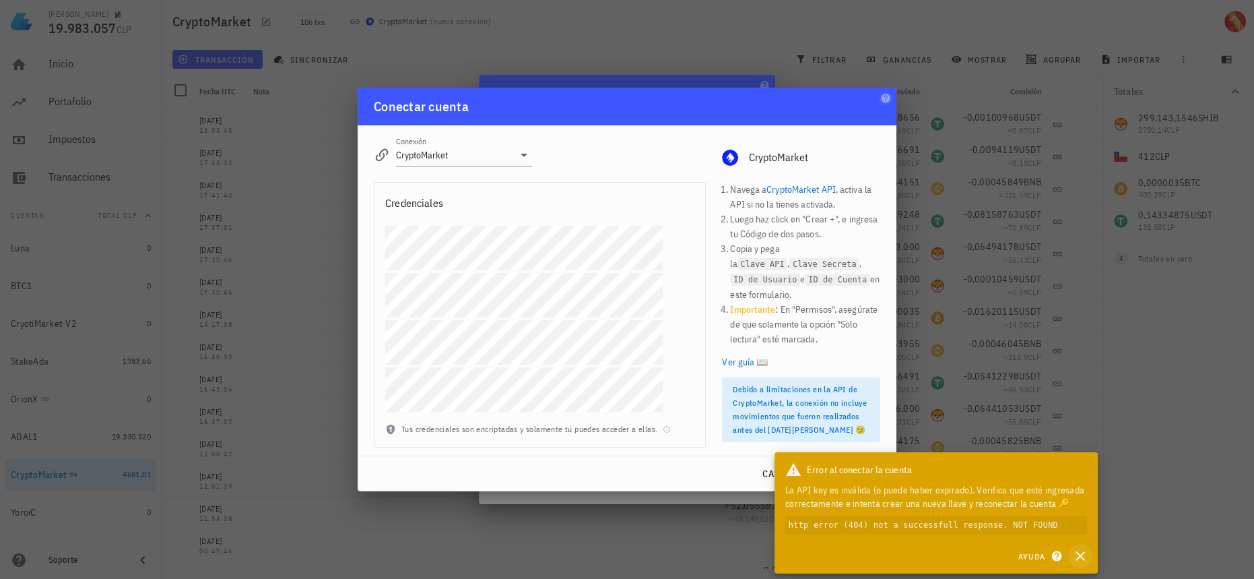
click at [1082, 556] on icon "button" at bounding box center [1080, 555] width 9 height 9
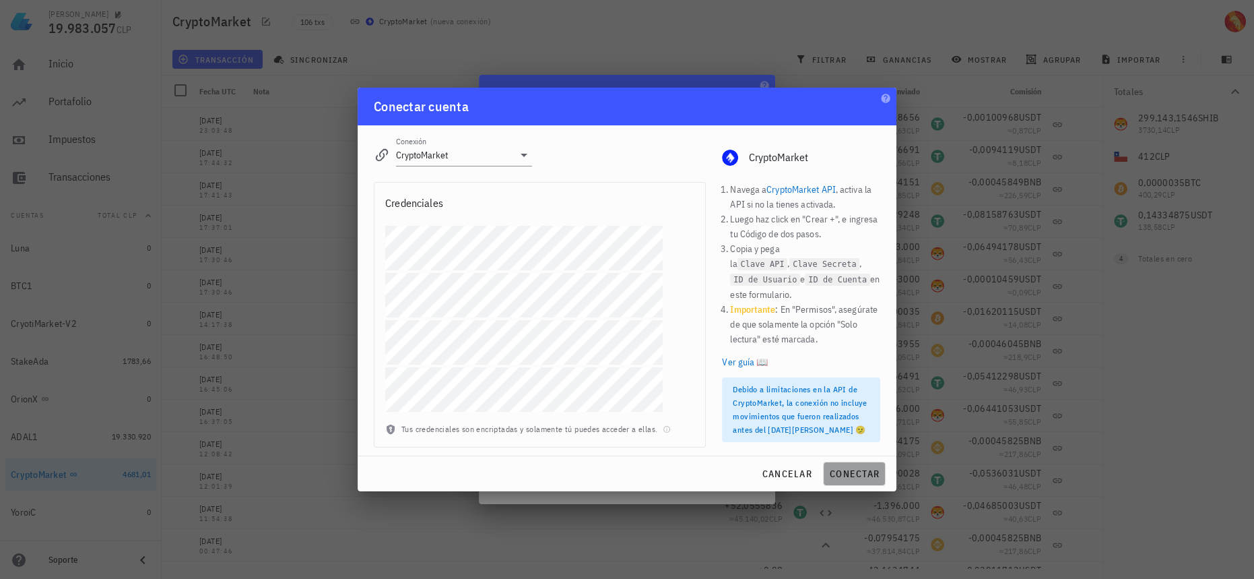
click at [878, 469] on span "conectar" at bounding box center [854, 473] width 51 height 12
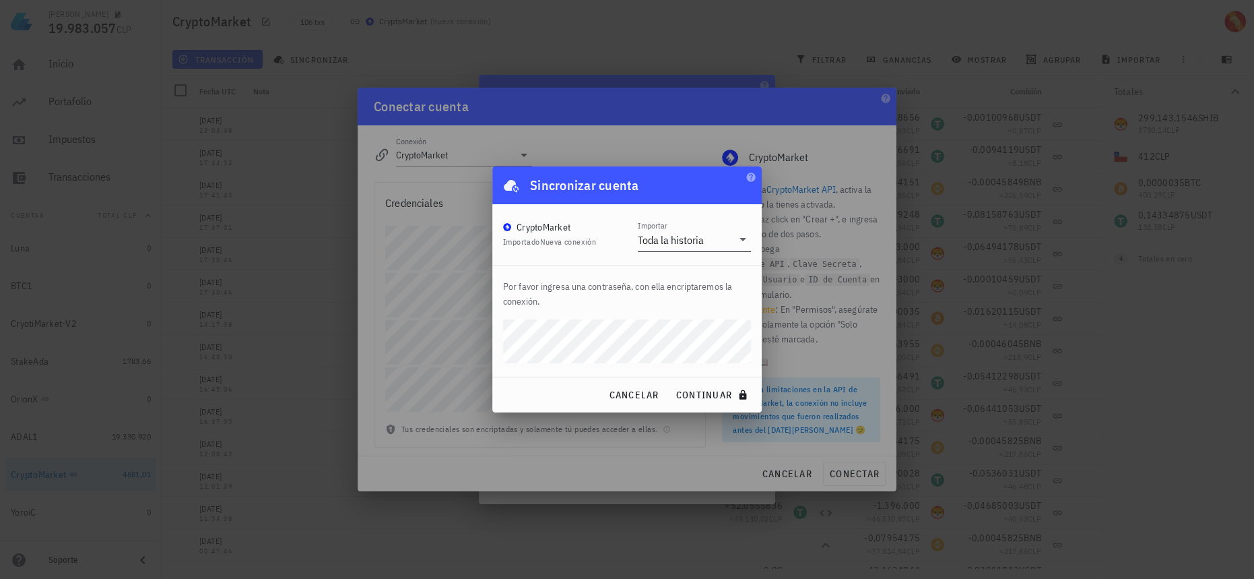
click at [694, 242] on div "Toda la historia" at bounding box center [671, 239] width 66 height 13
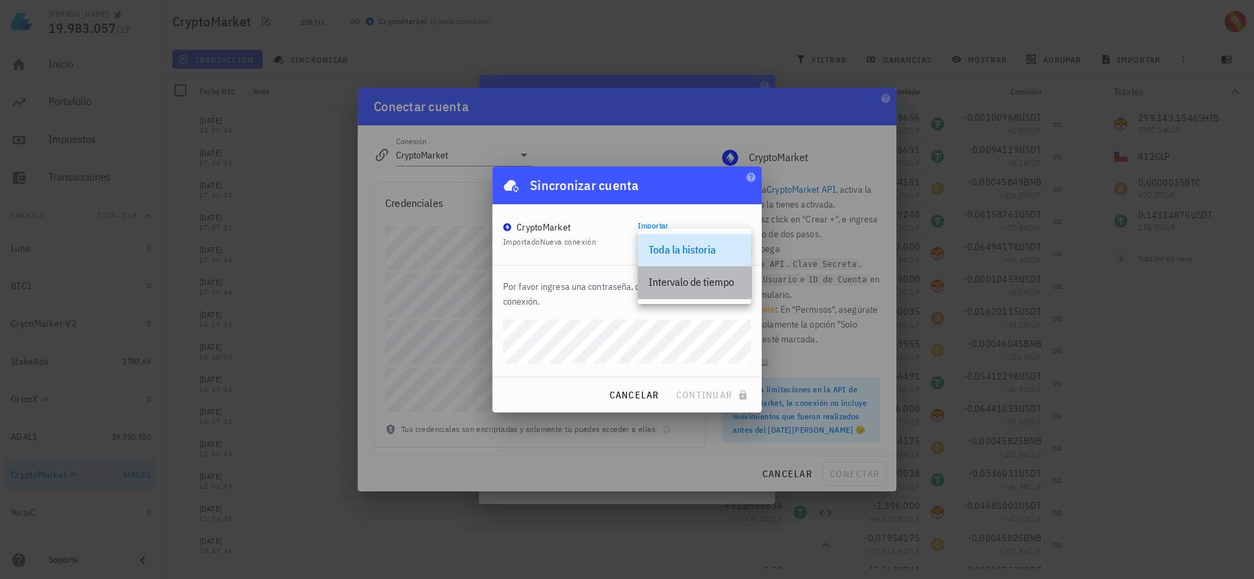
click at [676, 282] on div "Intervalo de tiempo" at bounding box center [695, 281] width 92 height 13
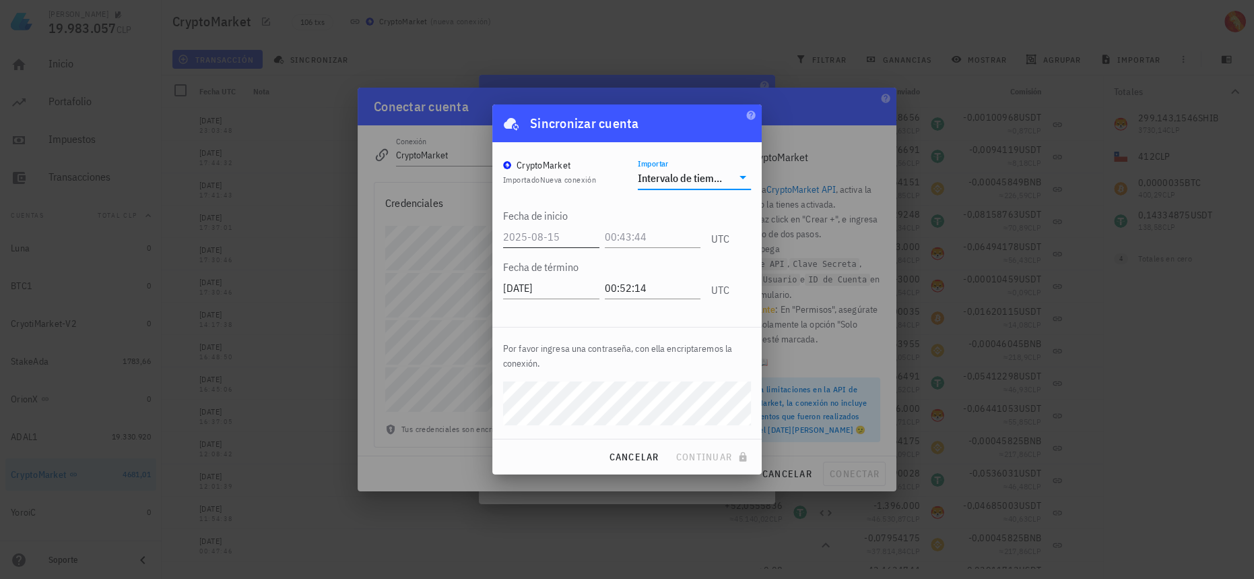
click at [562, 240] on input "text" at bounding box center [551, 237] width 96 height 22
type input "[DATE]"
click at [635, 230] on input "text" at bounding box center [650, 237] width 99 height 22
type input "12:12:12"
click at [717, 454] on span "continuar" at bounding box center [712, 457] width 75 height 12
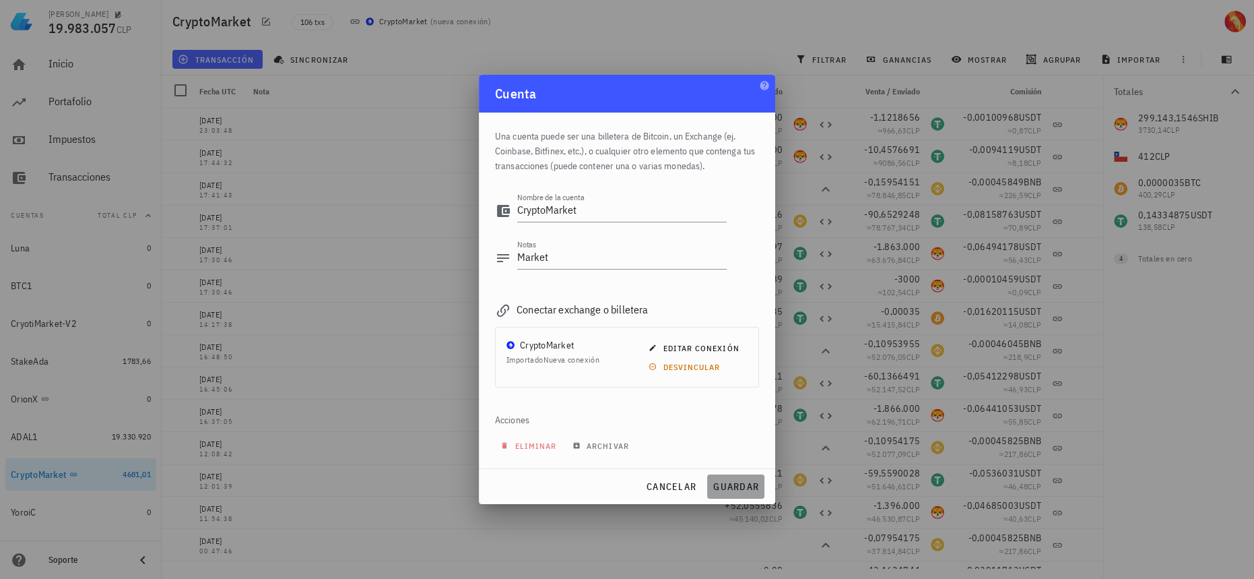
click at [733, 492] on span "guardar" at bounding box center [736, 486] width 46 height 12
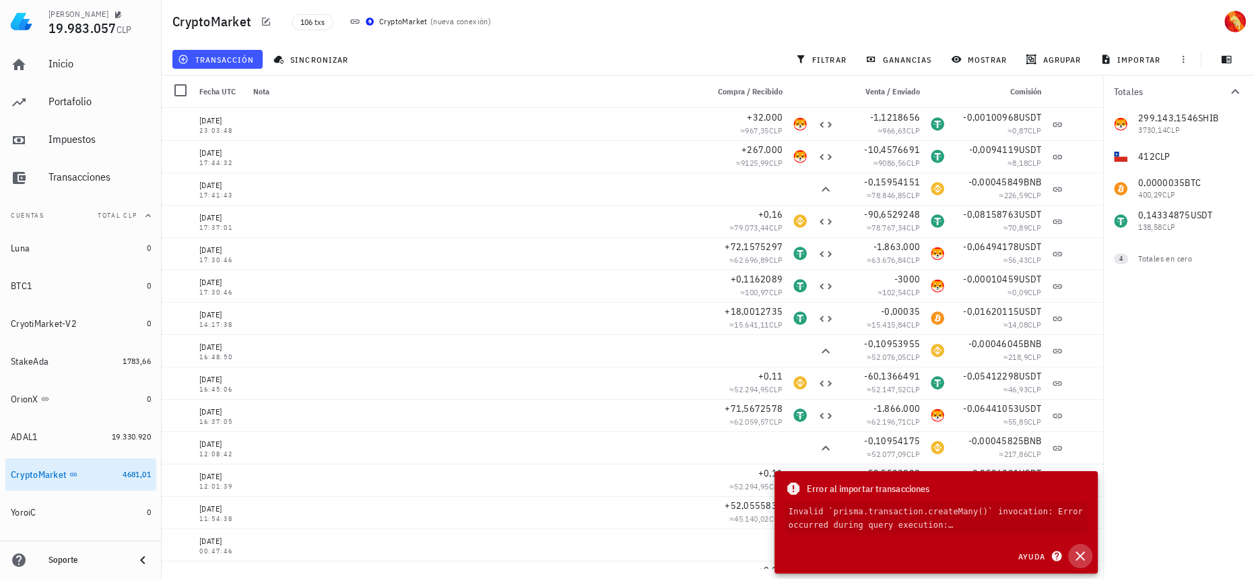
click at [1084, 551] on icon "button" at bounding box center [1080, 556] width 16 height 16
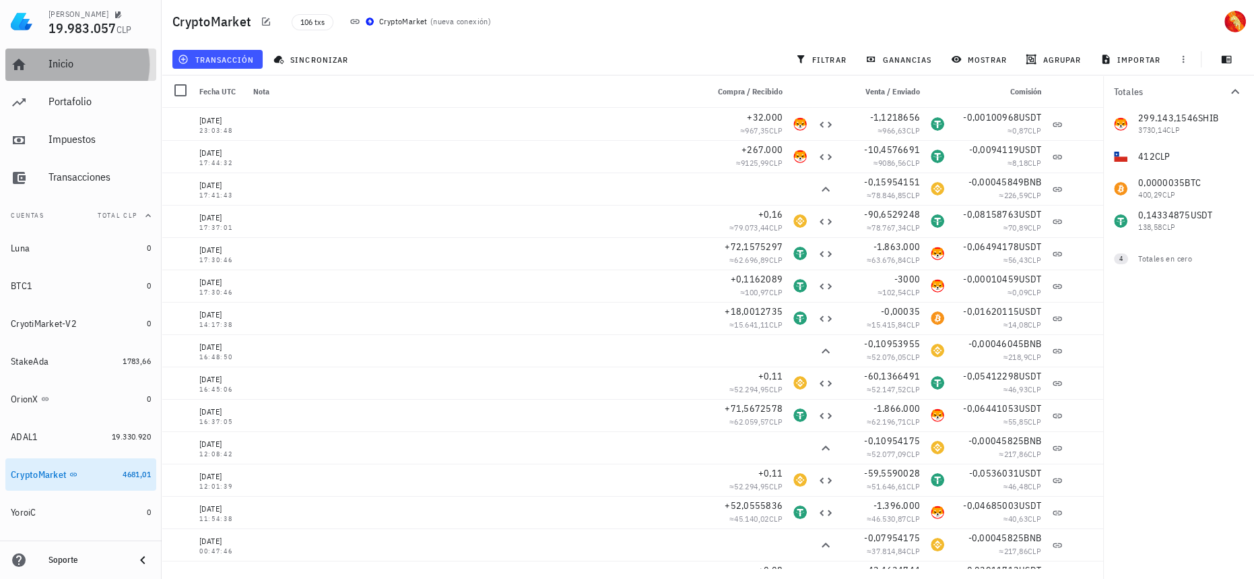
click at [107, 70] on div "Inicio" at bounding box center [99, 63] width 102 height 13
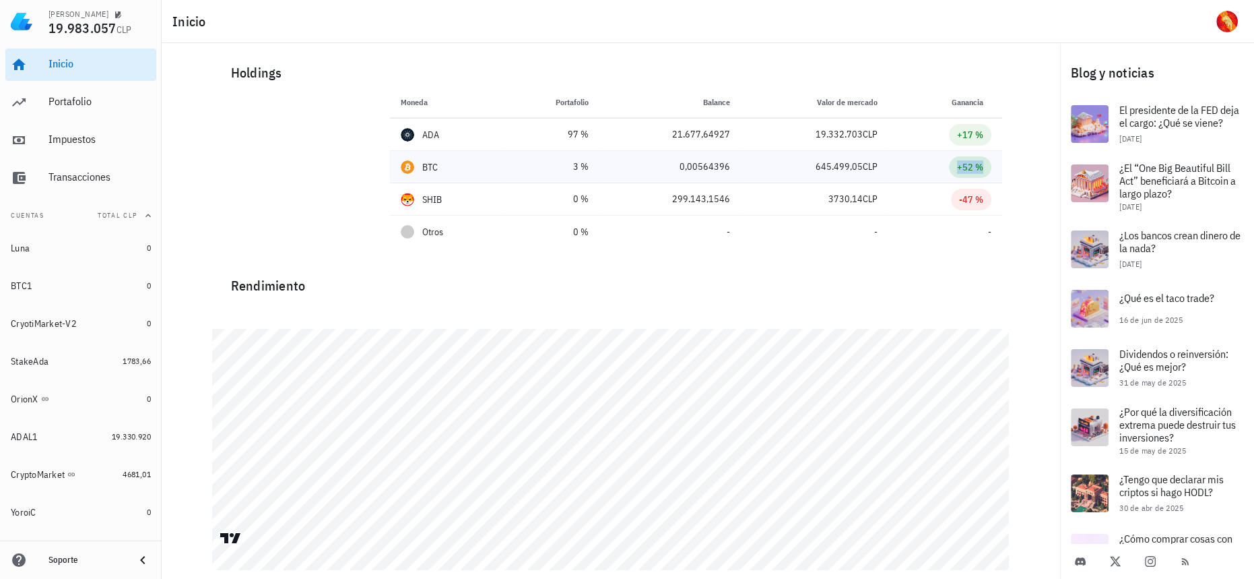
click at [972, 170] on div "+52 %" at bounding box center [970, 166] width 26 height 13
click at [101, 108] on div "Portafolio" at bounding box center [99, 101] width 102 height 13
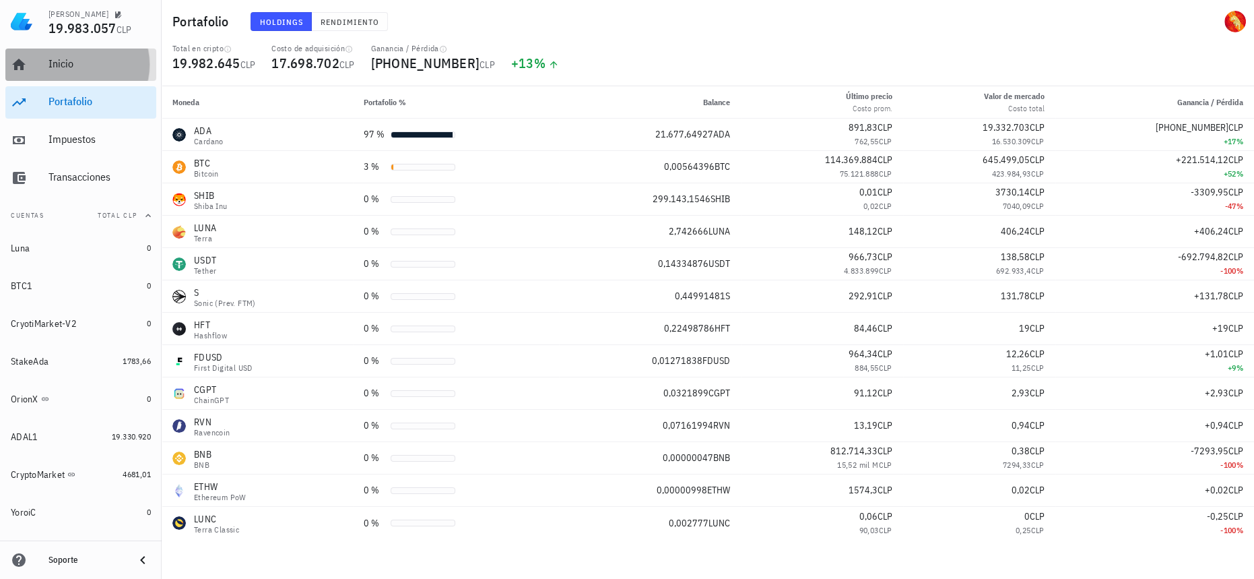
click at [84, 53] on div "Inicio" at bounding box center [99, 64] width 102 height 30
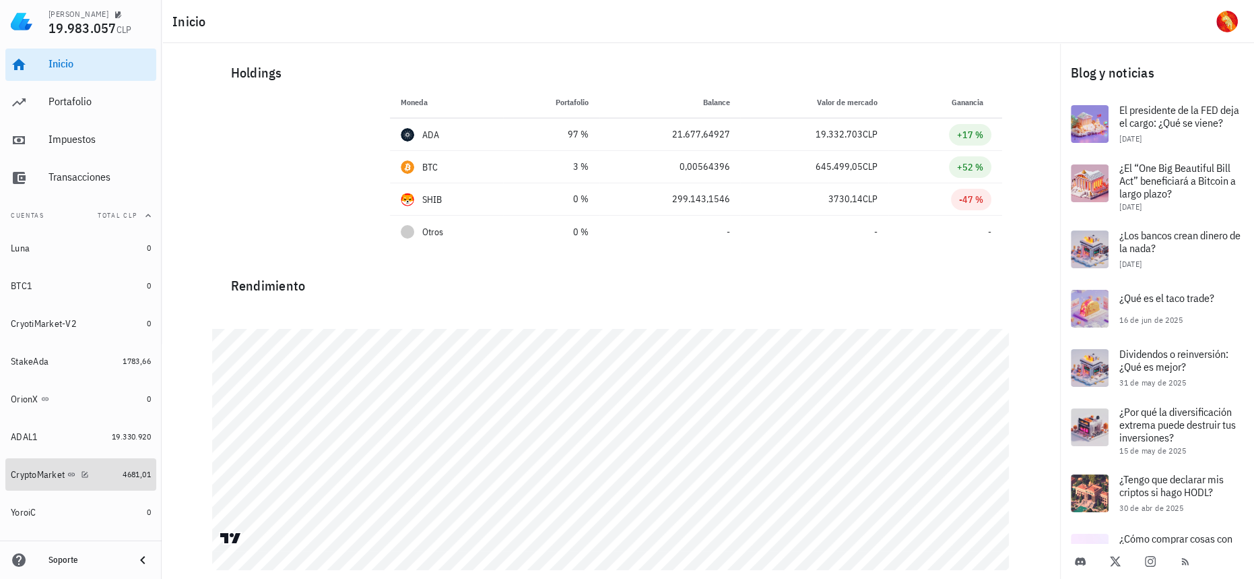
click at [126, 480] on div "4681,01" at bounding box center [137, 473] width 28 height 13
